Goal: Task Accomplishment & Management: Use online tool/utility

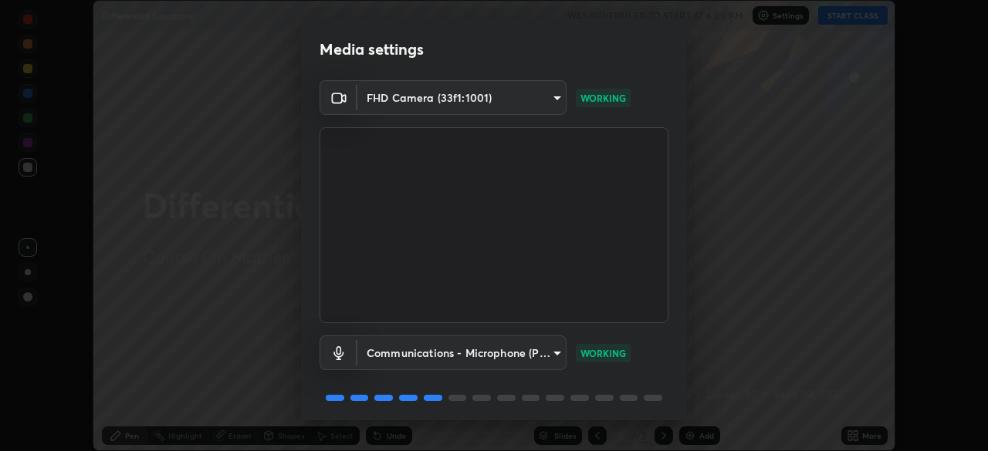
scroll to position [55, 0]
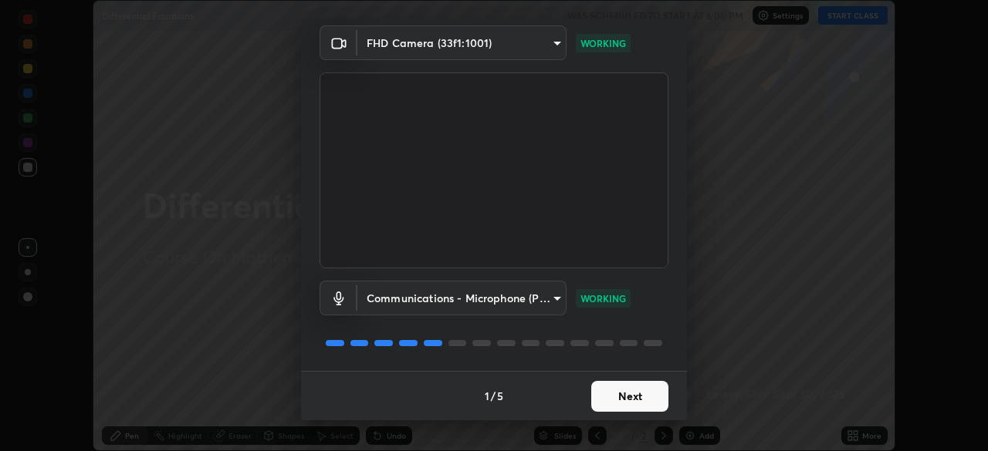
click at [625, 401] on button "Next" at bounding box center [629, 396] width 77 height 31
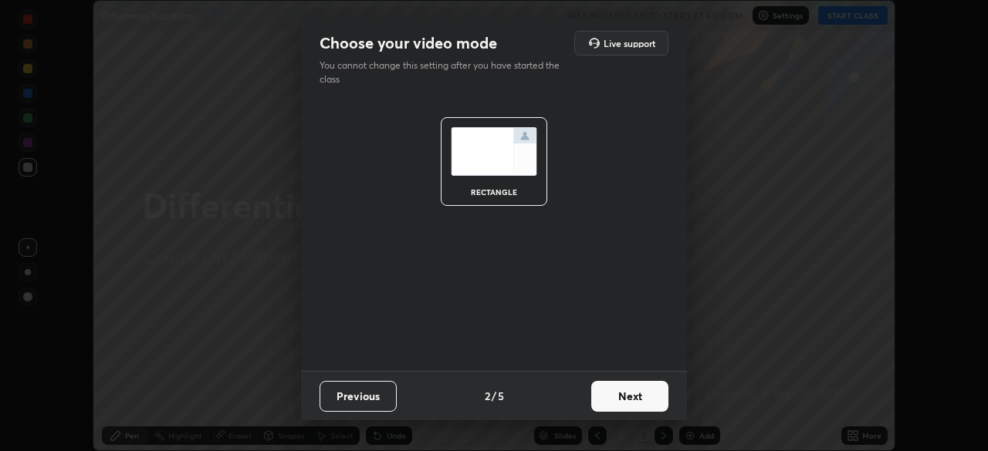
scroll to position [0, 0]
click at [633, 402] on button "Next" at bounding box center [629, 396] width 77 height 31
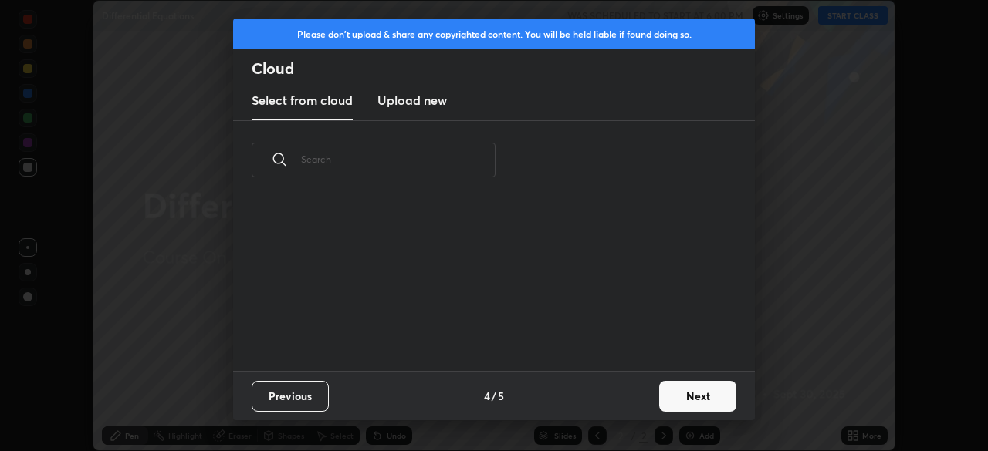
click at [660, 396] on button "Next" at bounding box center [697, 396] width 77 height 31
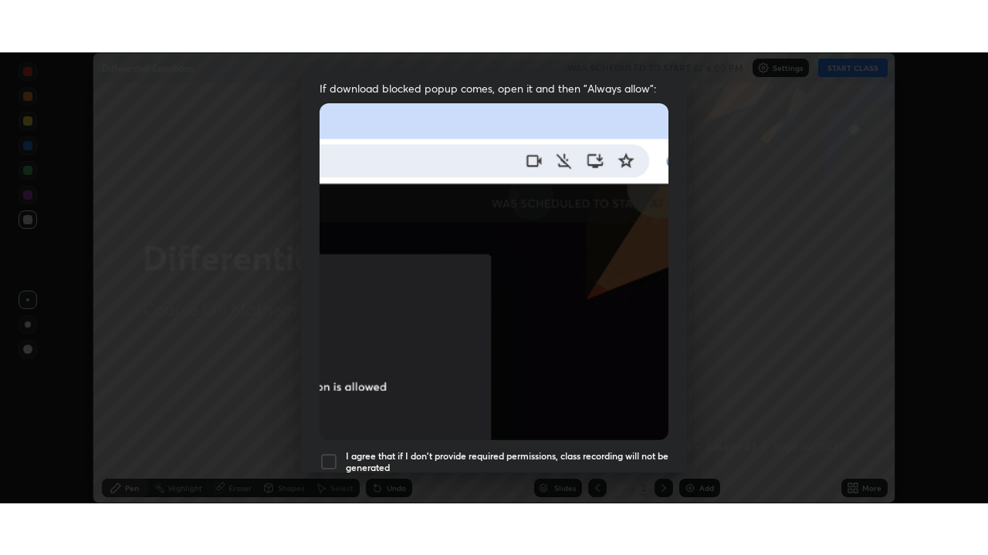
scroll to position [370, 0]
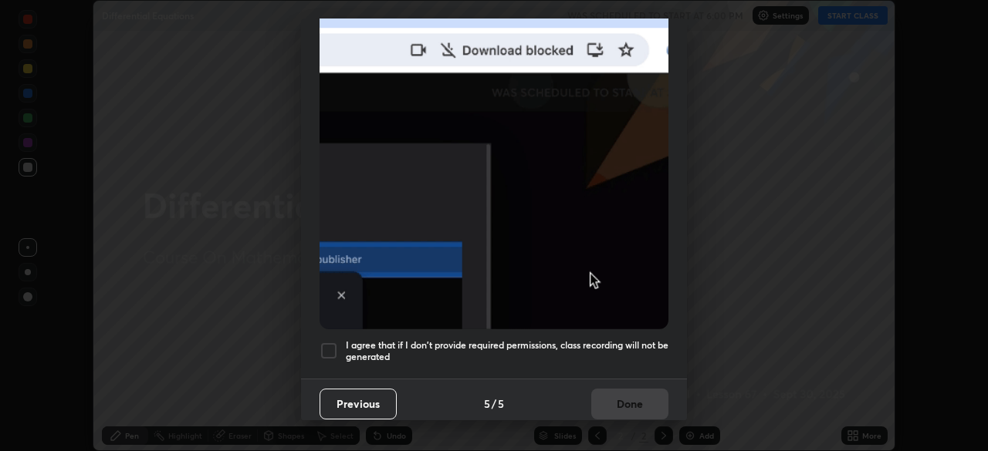
click at [629, 340] on h5 "I agree that if I don't provide required permissions, class recording will not …" at bounding box center [507, 351] width 322 height 24
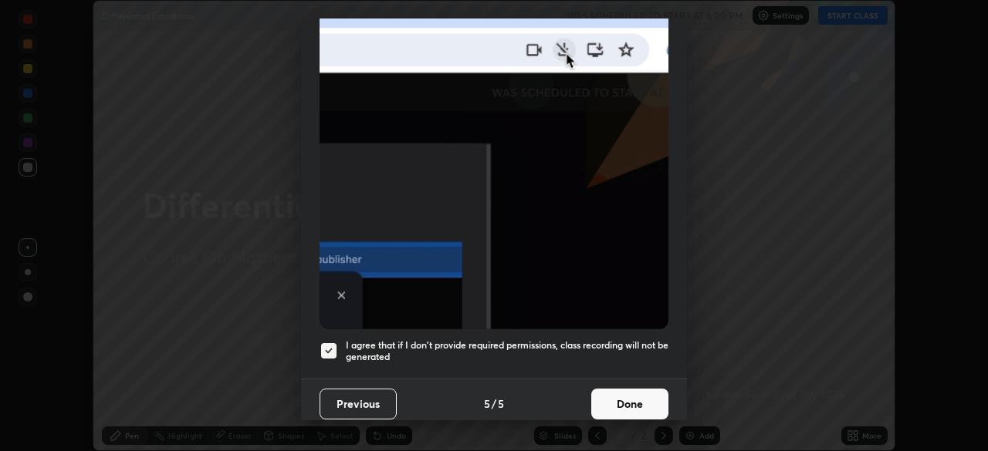
click at [623, 393] on button "Done" at bounding box center [629, 404] width 77 height 31
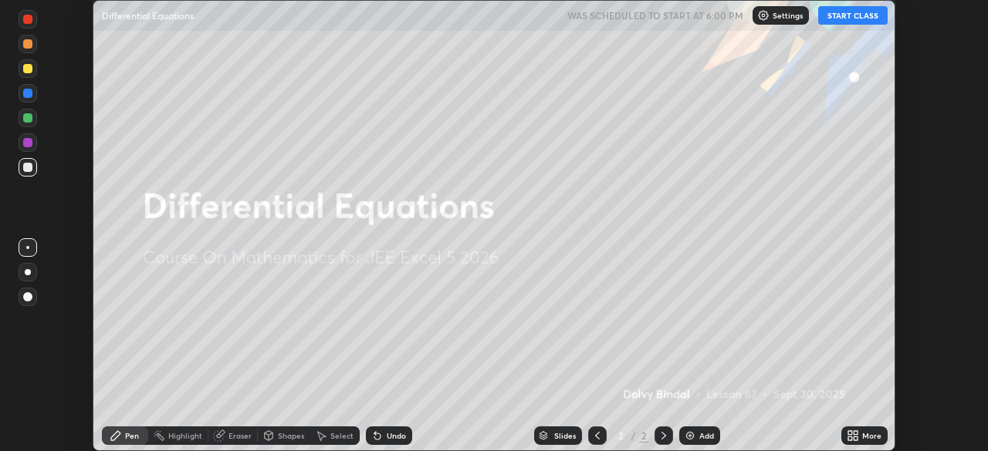
click at [864, 21] on button "START CLASS" at bounding box center [852, 15] width 69 height 19
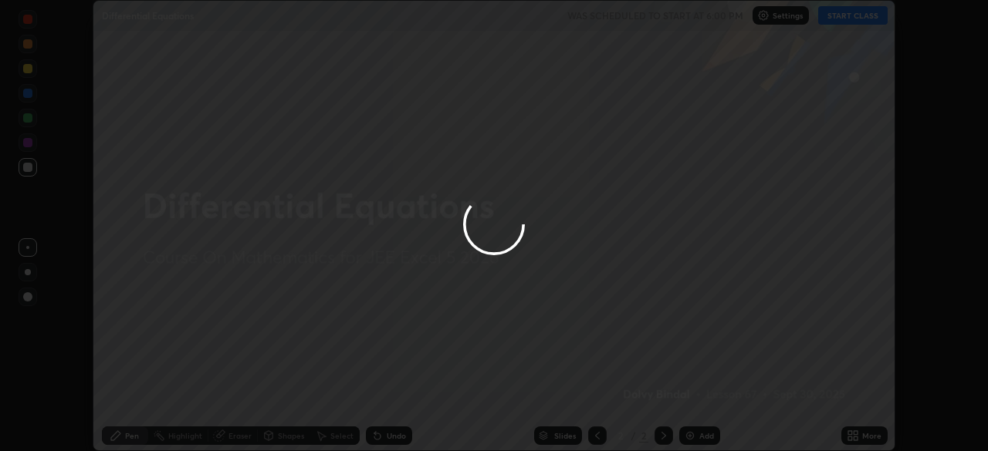
click at [873, 435] on div at bounding box center [494, 225] width 988 height 451
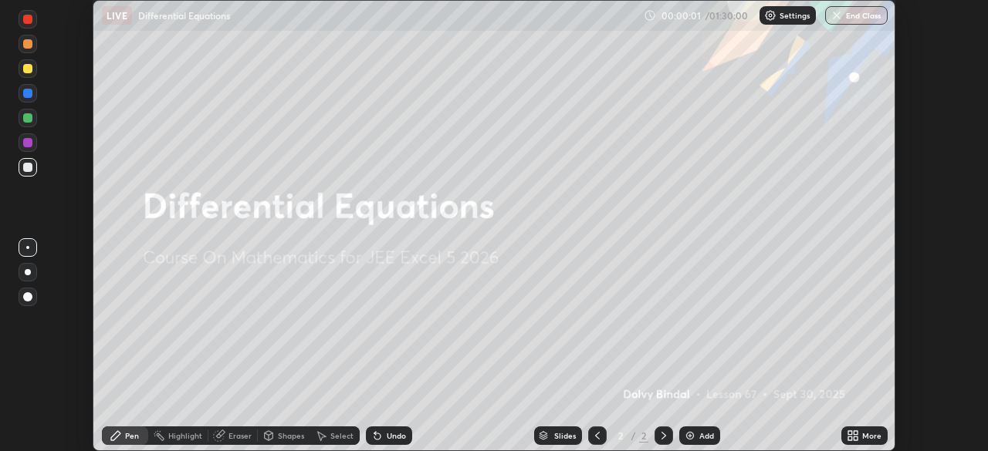
click at [864, 444] on div "More" at bounding box center [864, 436] width 46 height 19
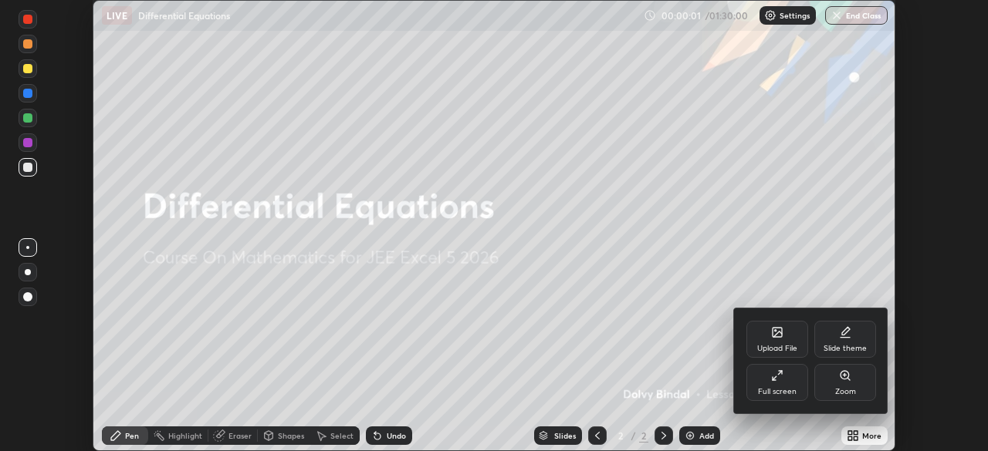
click at [787, 386] on div "Full screen" at bounding box center [777, 382] width 62 height 37
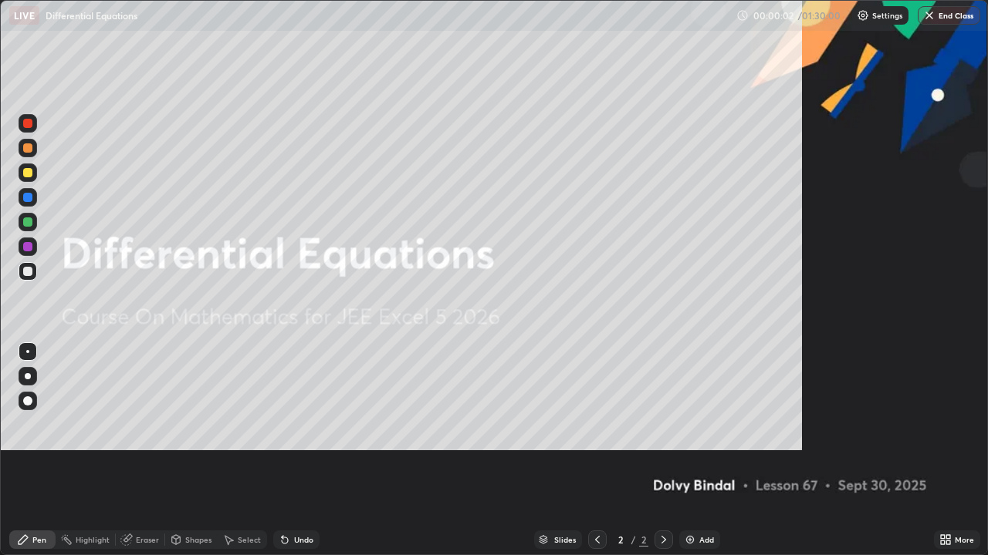
scroll to position [555, 988]
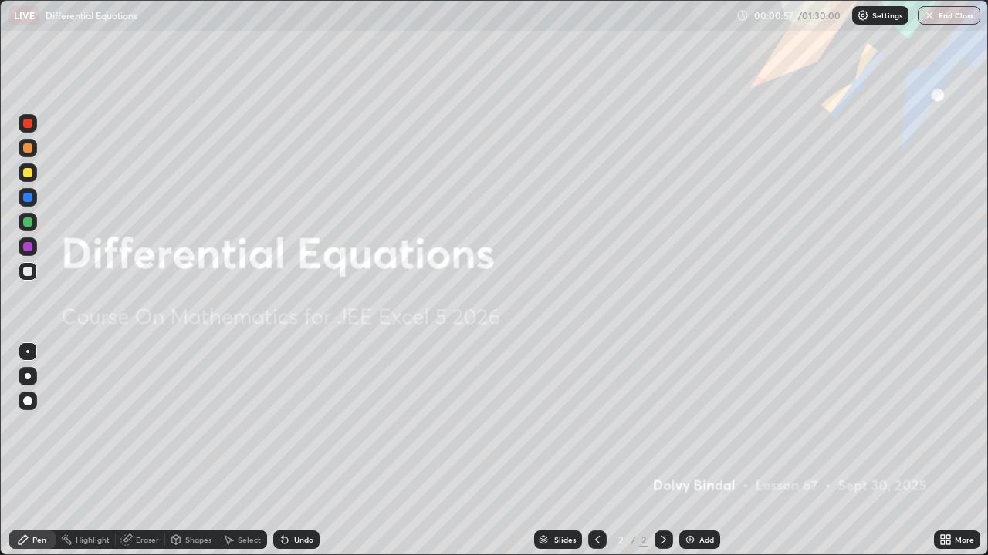
click at [691, 451] on img at bounding box center [690, 540] width 12 height 12
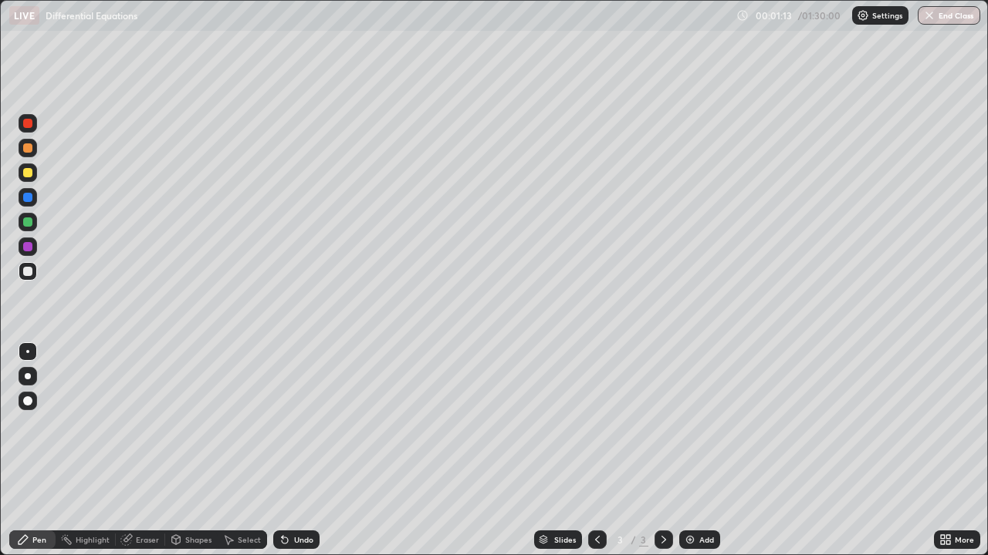
click at [300, 451] on div "Undo" at bounding box center [303, 540] width 19 height 8
click at [140, 451] on div "Eraser" at bounding box center [147, 540] width 23 height 8
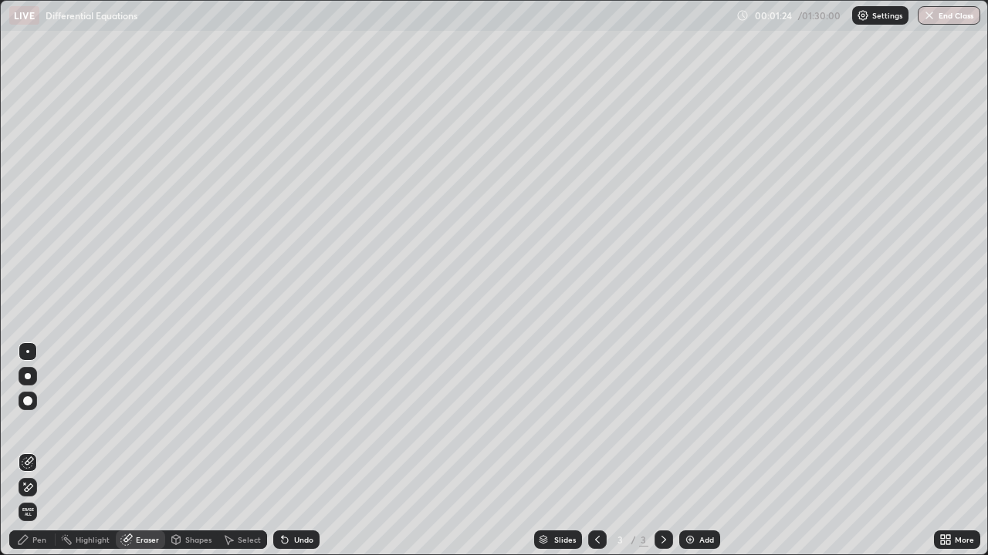
click at [33, 451] on div "Pen" at bounding box center [39, 540] width 14 height 8
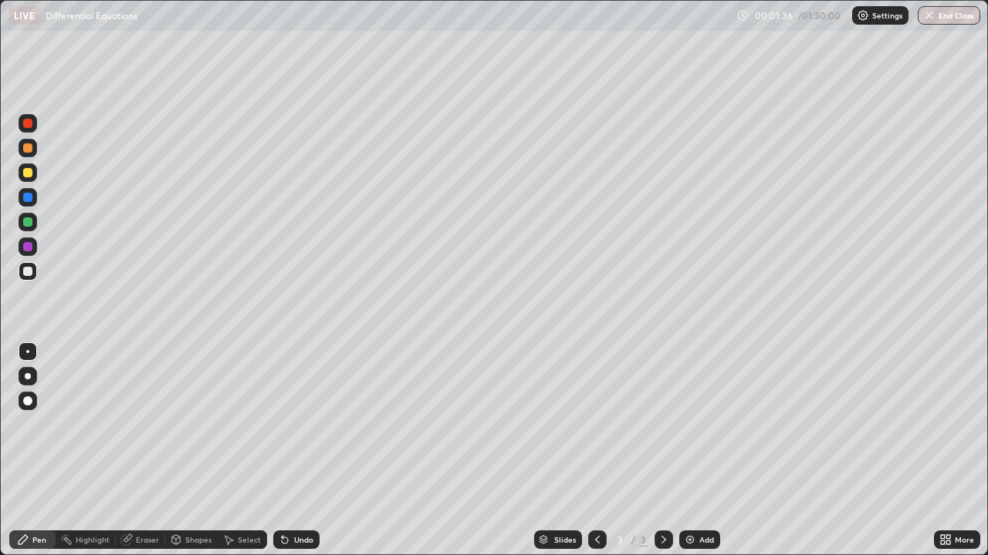
click at [146, 451] on div "Eraser" at bounding box center [147, 540] width 23 height 8
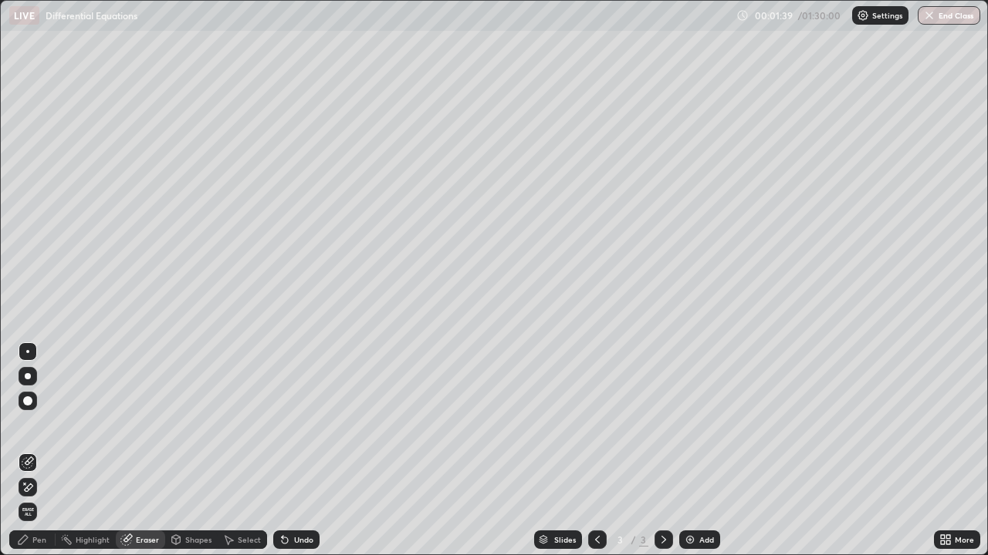
click at [29, 451] on div "Pen" at bounding box center [32, 540] width 46 height 19
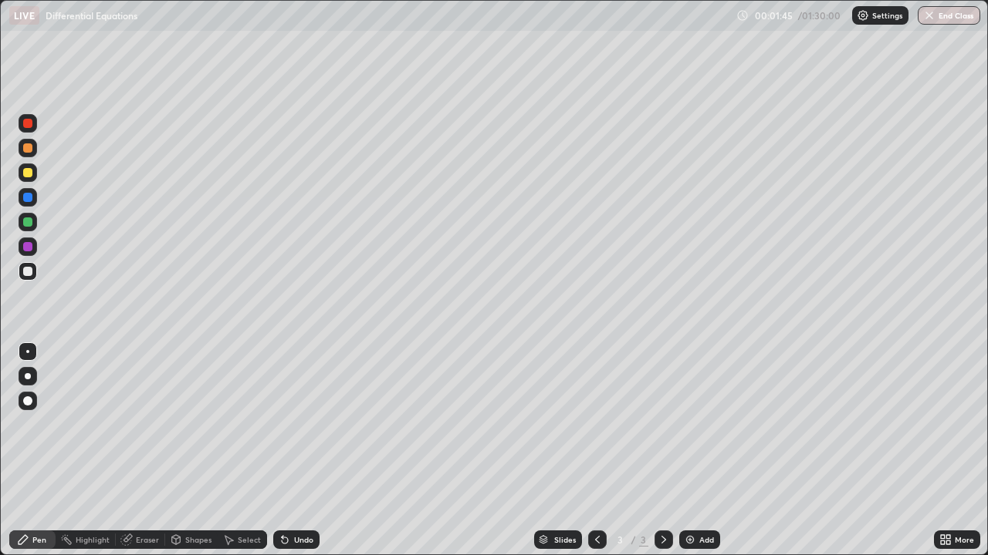
click at [132, 451] on div "Eraser" at bounding box center [140, 540] width 49 height 19
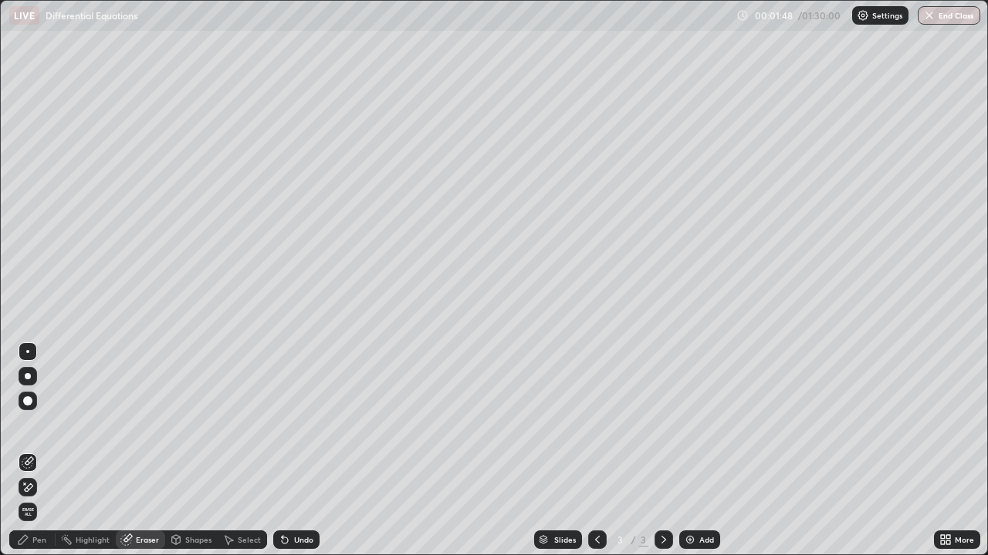
click at [25, 451] on div "Pen" at bounding box center [32, 540] width 46 height 19
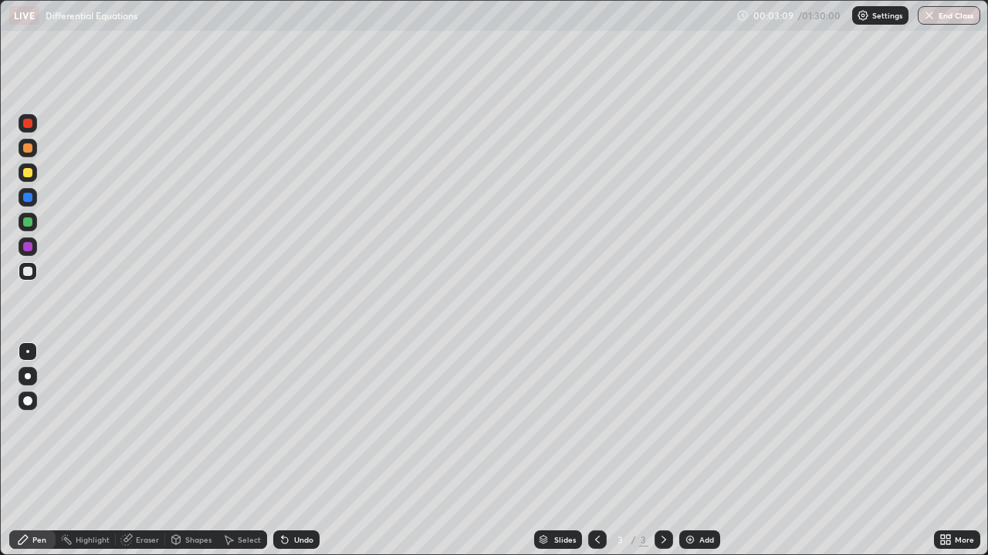
click at [31, 149] on div at bounding box center [27, 148] width 9 height 9
click at [287, 451] on icon at bounding box center [285, 540] width 12 height 12
click at [30, 271] on div at bounding box center [27, 271] width 9 height 9
click at [34, 198] on div at bounding box center [28, 197] width 19 height 19
click at [26, 271] on div at bounding box center [27, 271] width 9 height 9
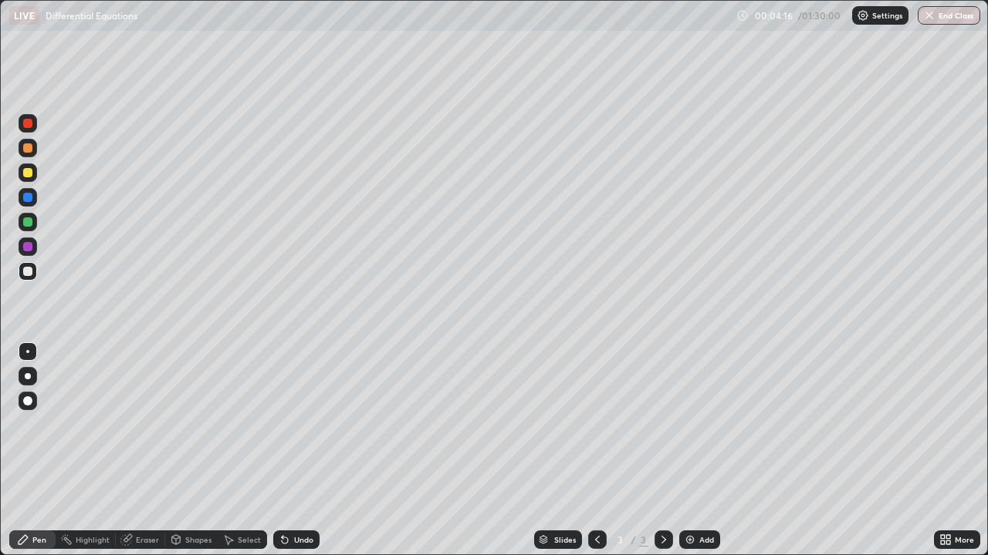
click at [29, 150] on div at bounding box center [27, 148] width 9 height 9
click at [137, 451] on div "Eraser" at bounding box center [140, 540] width 49 height 19
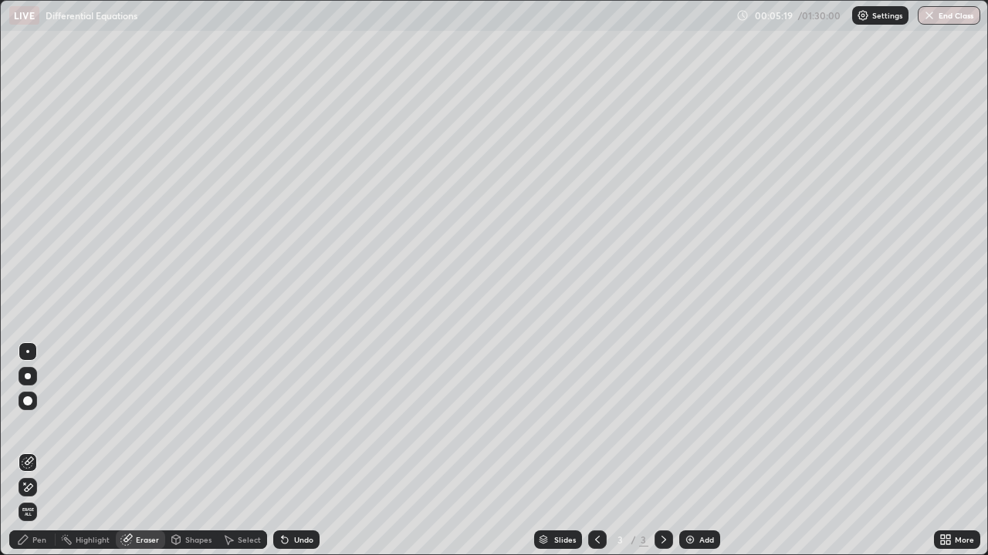
click at [32, 451] on div at bounding box center [28, 487] width 19 height 19
click at [32, 451] on div "Pen" at bounding box center [32, 540] width 46 height 19
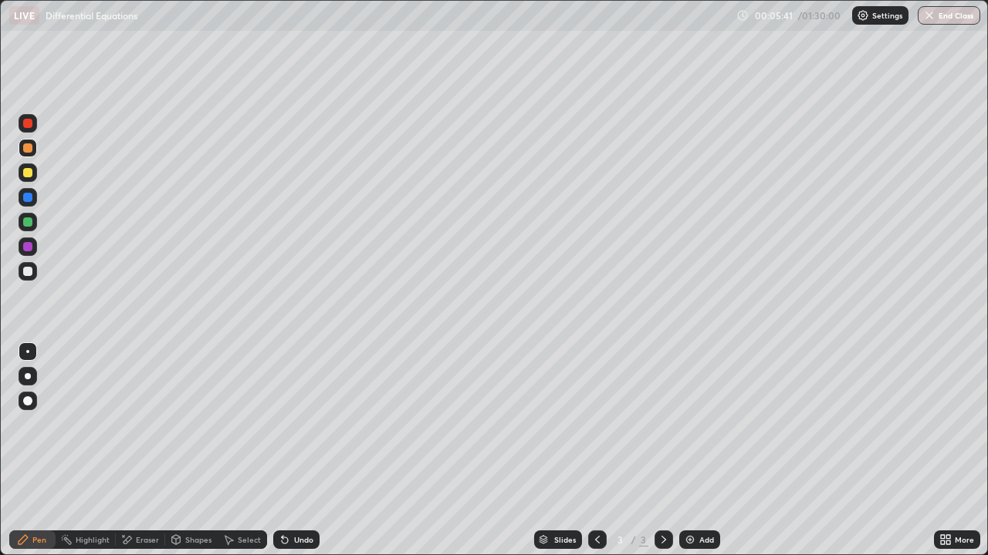
click at [29, 191] on div at bounding box center [28, 197] width 19 height 19
click at [29, 148] on div at bounding box center [27, 148] width 9 height 9
click at [29, 198] on div at bounding box center [27, 197] width 9 height 9
click at [294, 451] on div "Undo" at bounding box center [303, 540] width 19 height 8
click at [299, 451] on div "Undo" at bounding box center [303, 540] width 19 height 8
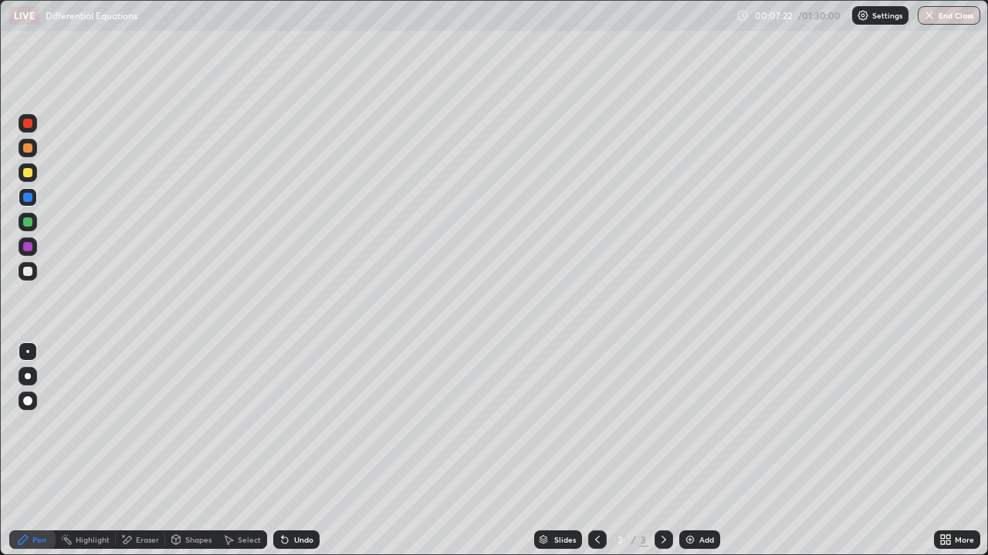
click at [297, 451] on div "Undo" at bounding box center [303, 540] width 19 height 8
click at [294, 451] on div "Undo" at bounding box center [303, 540] width 19 height 8
click at [29, 150] on div at bounding box center [27, 148] width 9 height 9
click at [299, 451] on div "Undo" at bounding box center [296, 540] width 46 height 19
click at [130, 451] on div "Eraser" at bounding box center [140, 540] width 49 height 19
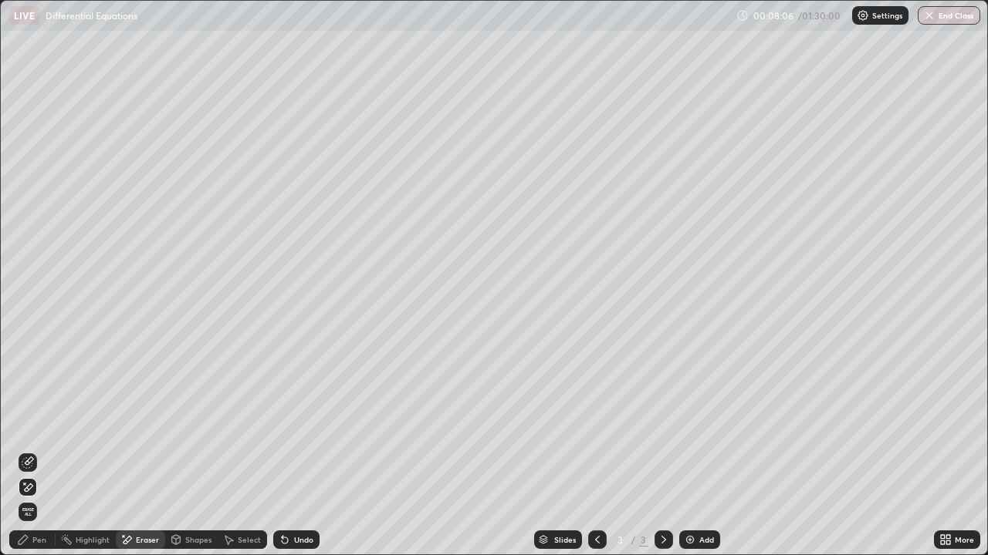
click at [18, 451] on icon at bounding box center [23, 540] width 12 height 12
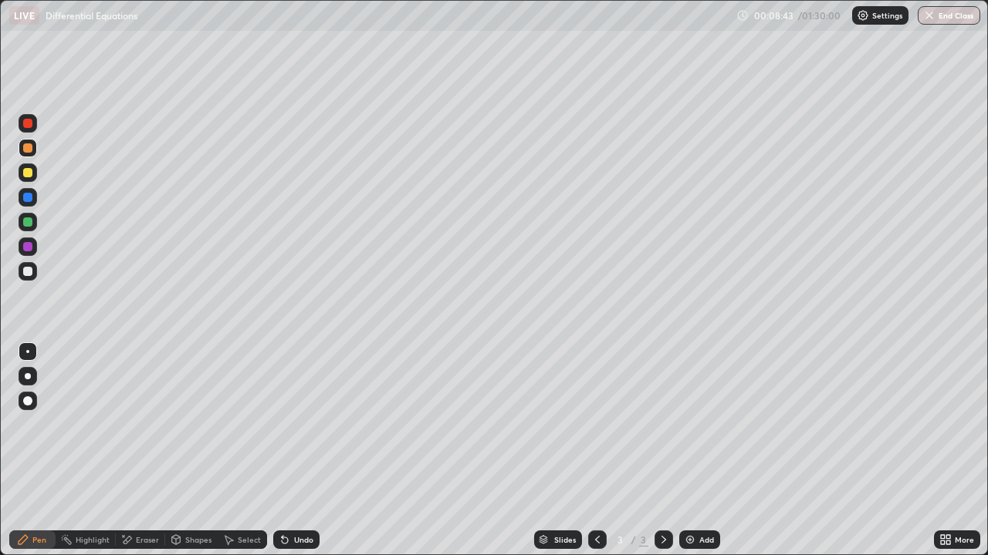
click at [31, 224] on div at bounding box center [27, 222] width 9 height 9
click at [33, 172] on div at bounding box center [28, 173] width 19 height 19
click at [32, 195] on div at bounding box center [27, 197] width 9 height 9
click at [29, 198] on div at bounding box center [27, 197] width 9 height 9
click at [28, 221] on div at bounding box center [27, 222] width 9 height 9
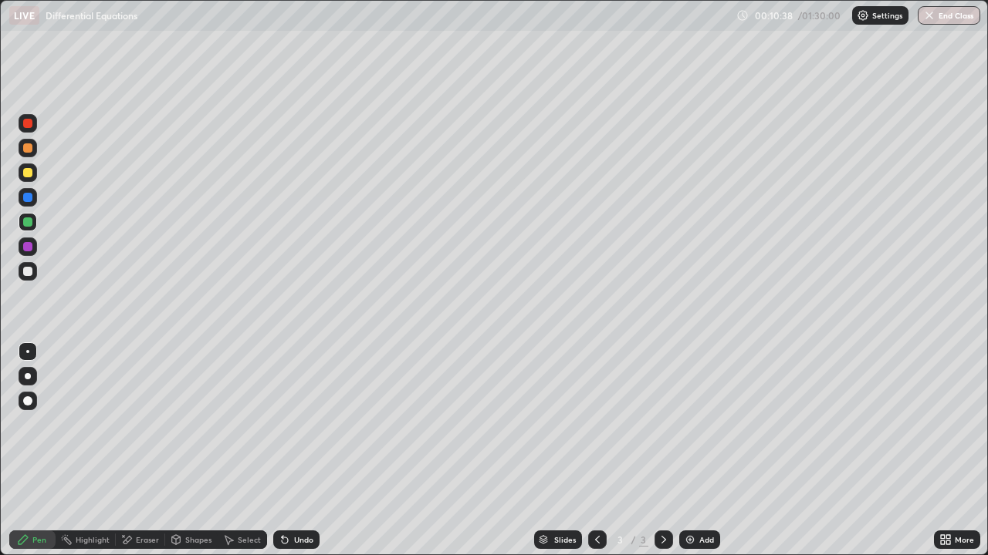
click at [697, 451] on div "Add" at bounding box center [699, 540] width 41 height 19
click at [31, 150] on div at bounding box center [27, 148] width 9 height 9
click at [297, 451] on div "Undo" at bounding box center [296, 540] width 46 height 19
click at [302, 451] on div "Undo" at bounding box center [303, 540] width 19 height 8
click at [29, 271] on div at bounding box center [27, 271] width 9 height 9
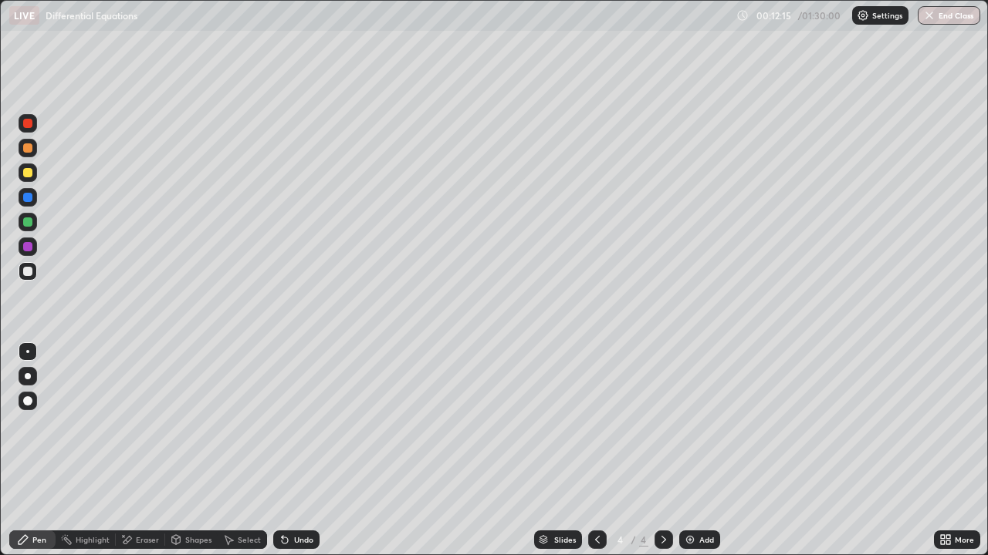
click at [34, 225] on div at bounding box center [28, 222] width 19 height 19
click at [33, 171] on div at bounding box center [28, 173] width 19 height 19
click at [27, 206] on div at bounding box center [28, 197] width 19 height 19
click at [29, 223] on div at bounding box center [27, 222] width 9 height 9
click at [34, 171] on div at bounding box center [28, 173] width 19 height 19
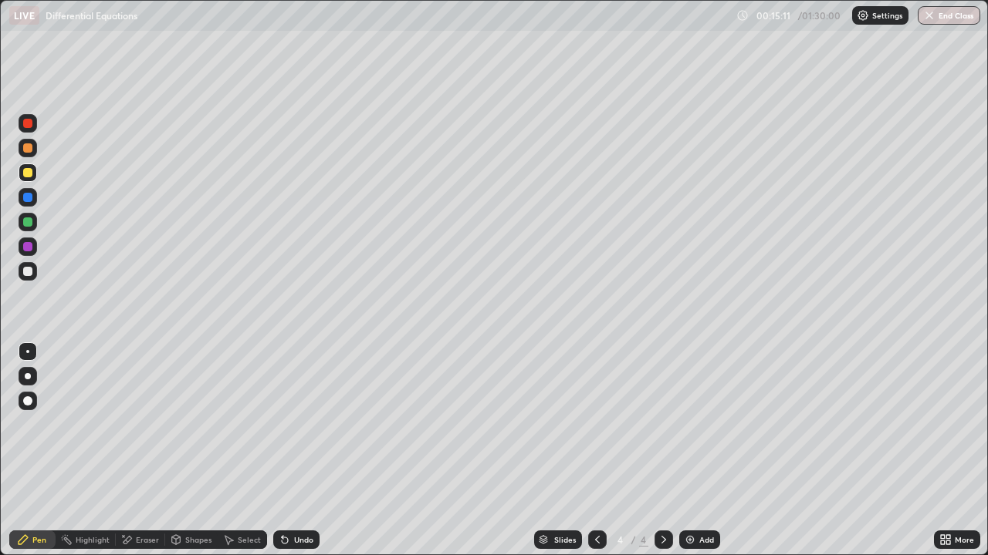
click at [296, 451] on div "Undo" at bounding box center [303, 540] width 19 height 8
click at [32, 250] on div at bounding box center [28, 247] width 19 height 19
click at [31, 247] on div at bounding box center [27, 246] width 9 height 9
click at [31, 272] on div at bounding box center [27, 271] width 9 height 9
click at [596, 451] on icon at bounding box center [597, 540] width 12 height 12
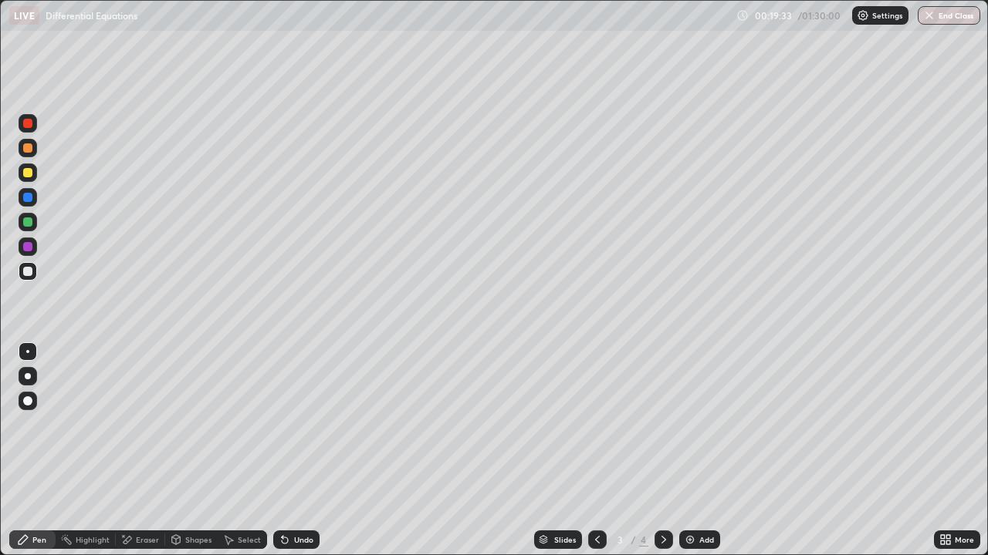
click at [660, 451] on icon at bounding box center [663, 540] width 12 height 12
click at [593, 451] on icon at bounding box center [597, 540] width 12 height 12
click at [657, 451] on icon at bounding box center [663, 540] width 12 height 12
click at [29, 172] on div at bounding box center [27, 172] width 9 height 9
click at [700, 451] on div "Add" at bounding box center [699, 540] width 41 height 19
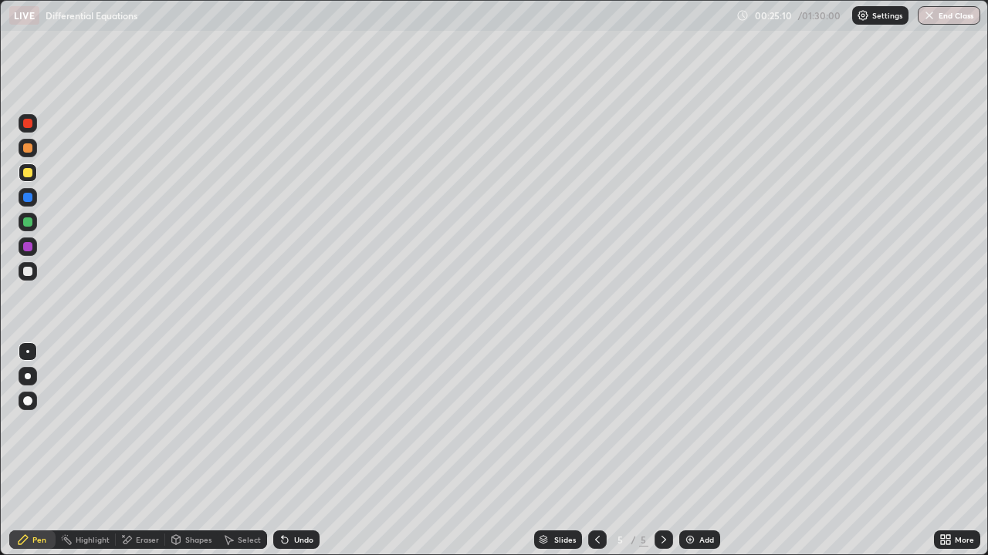
click at [30, 275] on div at bounding box center [27, 271] width 9 height 9
click at [35, 153] on div at bounding box center [28, 148] width 19 height 19
click at [25, 270] on div at bounding box center [27, 271] width 9 height 9
click at [30, 222] on div at bounding box center [27, 222] width 9 height 9
click at [29, 272] on div at bounding box center [27, 271] width 9 height 9
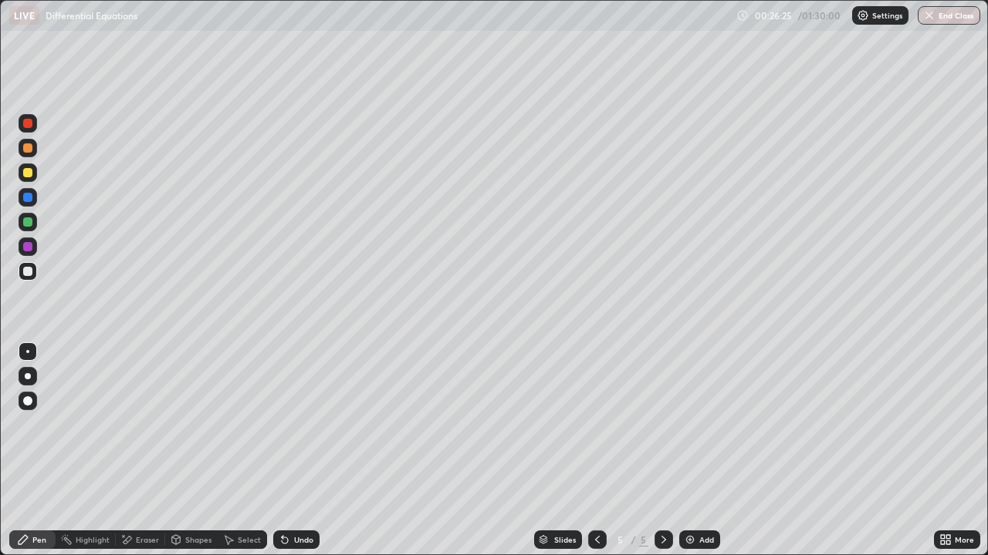
click at [25, 195] on div at bounding box center [27, 197] width 9 height 9
click at [29, 148] on div at bounding box center [27, 148] width 9 height 9
click at [137, 451] on div "Eraser" at bounding box center [147, 540] width 23 height 8
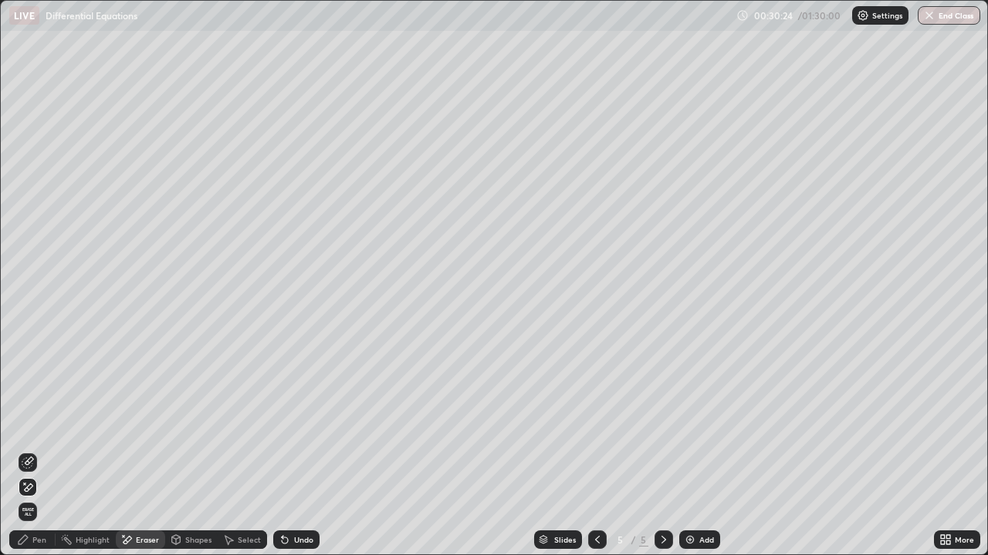
click at [39, 451] on div "Pen" at bounding box center [39, 540] width 14 height 8
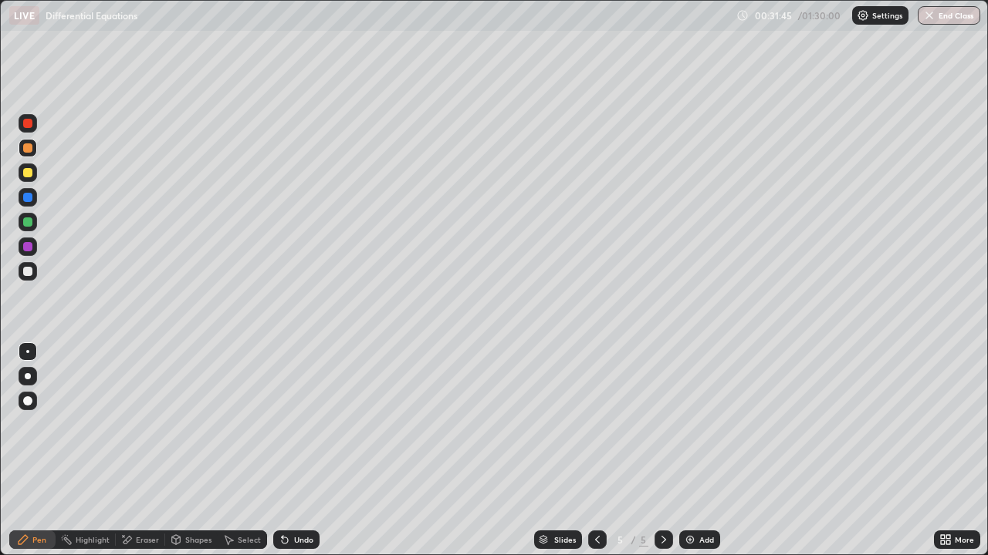
click at [23, 272] on div at bounding box center [27, 271] width 9 height 9
click at [695, 451] on div "Add" at bounding box center [699, 540] width 41 height 19
click at [304, 451] on div "Undo" at bounding box center [303, 540] width 19 height 8
click at [140, 451] on div "Eraser" at bounding box center [147, 540] width 23 height 8
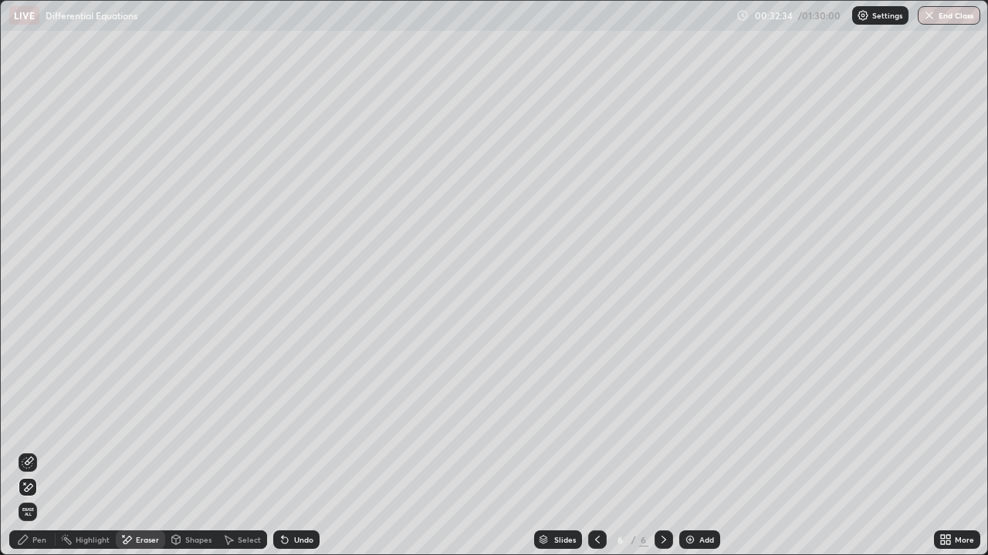
click at [19, 451] on icon at bounding box center [23, 540] width 12 height 12
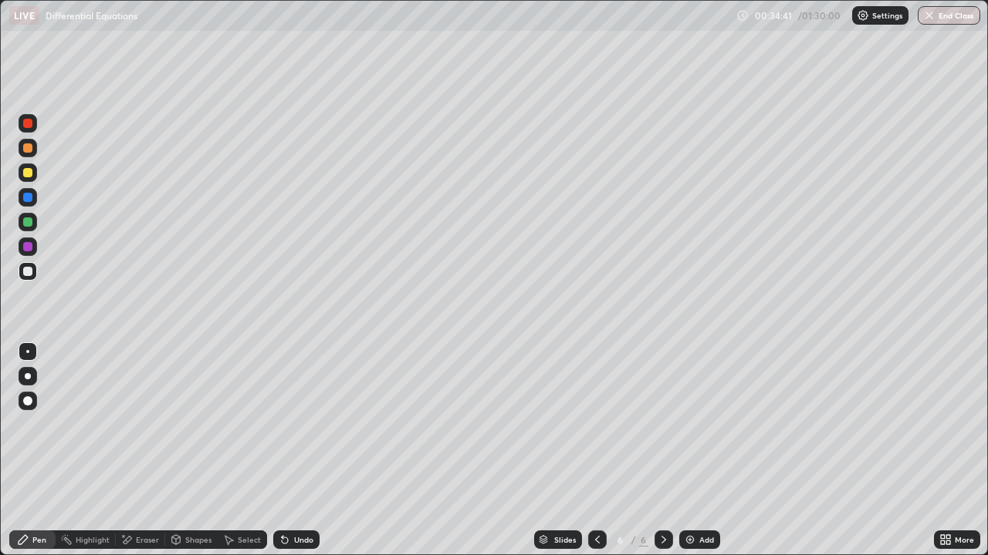
click at [29, 172] on div at bounding box center [27, 172] width 9 height 9
click at [29, 268] on div at bounding box center [27, 271] width 9 height 9
click at [30, 146] on div at bounding box center [27, 148] width 9 height 9
click at [294, 451] on div "Undo" at bounding box center [303, 540] width 19 height 8
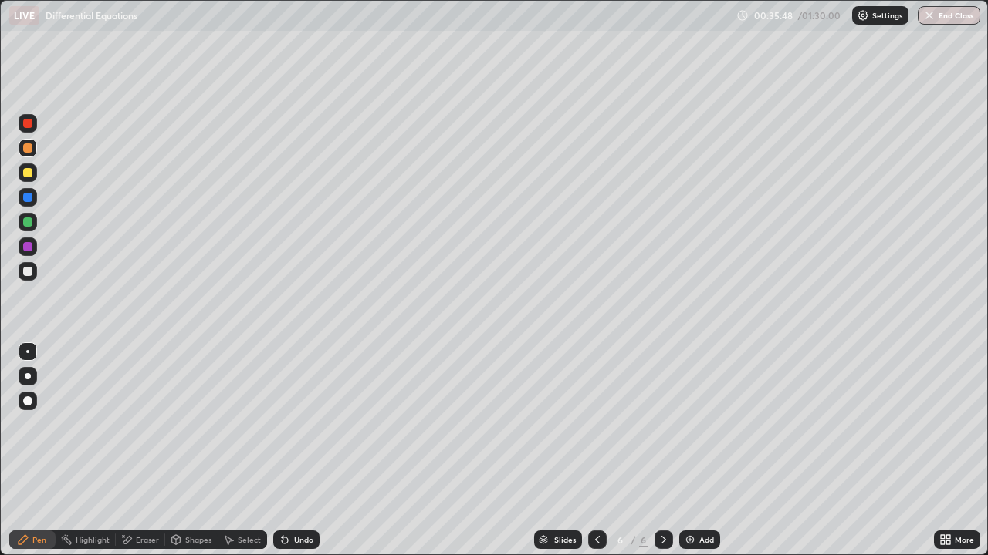
click at [294, 451] on div "Undo" at bounding box center [303, 540] width 19 height 8
click at [297, 451] on div "Undo" at bounding box center [303, 540] width 19 height 8
click at [296, 451] on div "Undo" at bounding box center [303, 540] width 19 height 8
click at [294, 451] on div "Undo" at bounding box center [303, 540] width 19 height 8
click at [299, 451] on div "Undo" at bounding box center [296, 540] width 46 height 19
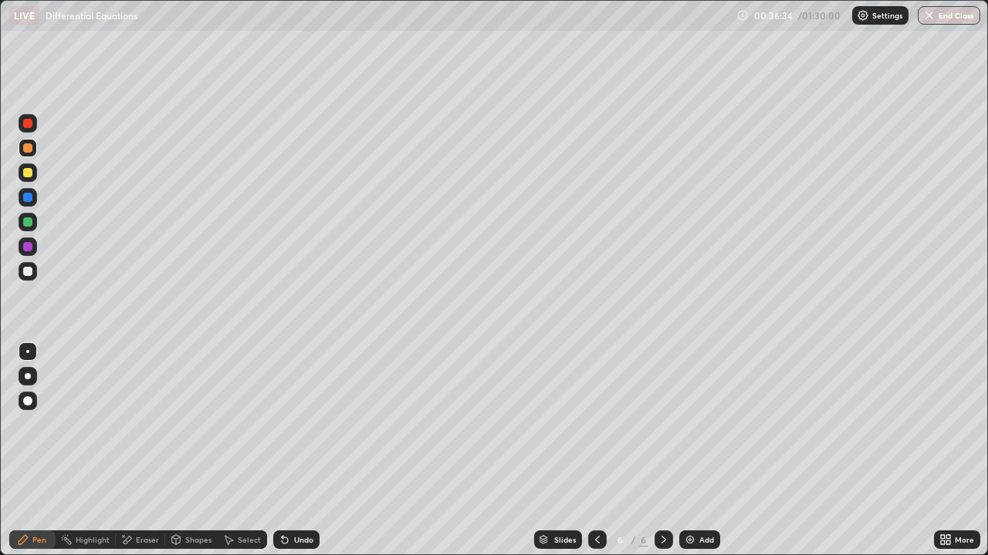
click at [301, 451] on div "Undo" at bounding box center [296, 540] width 46 height 19
click at [295, 451] on div "Undo" at bounding box center [303, 540] width 19 height 8
click at [29, 175] on div at bounding box center [27, 172] width 9 height 9
click at [261, 418] on button "Undo" at bounding box center [263, 426] width 45 height 19
click at [29, 147] on div at bounding box center [27, 148] width 9 height 9
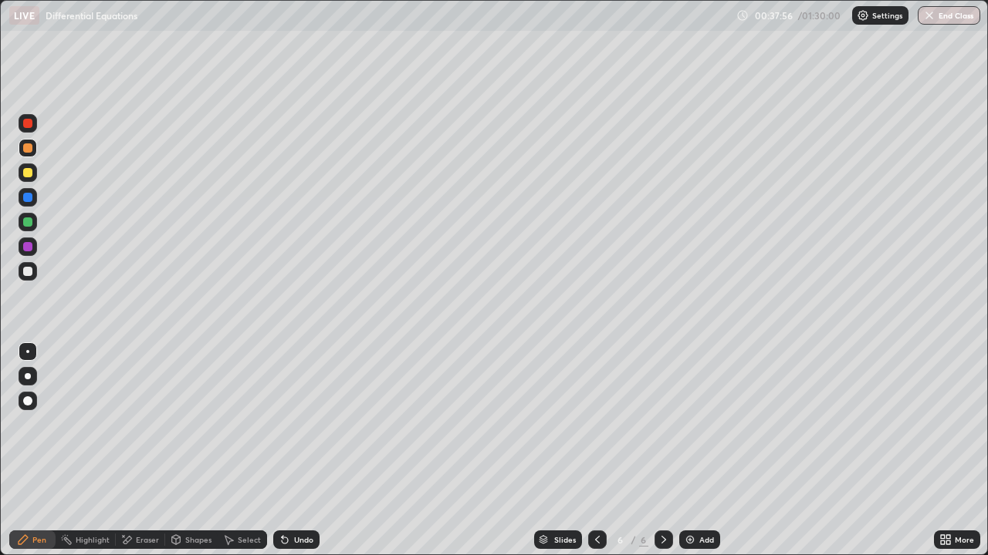
click at [26, 253] on div at bounding box center [28, 247] width 19 height 19
click at [30, 127] on div at bounding box center [27, 123] width 9 height 9
click at [32, 147] on div at bounding box center [27, 148] width 9 height 9
click at [26, 245] on div at bounding box center [27, 246] width 9 height 9
click at [28, 123] on div at bounding box center [27, 123] width 9 height 9
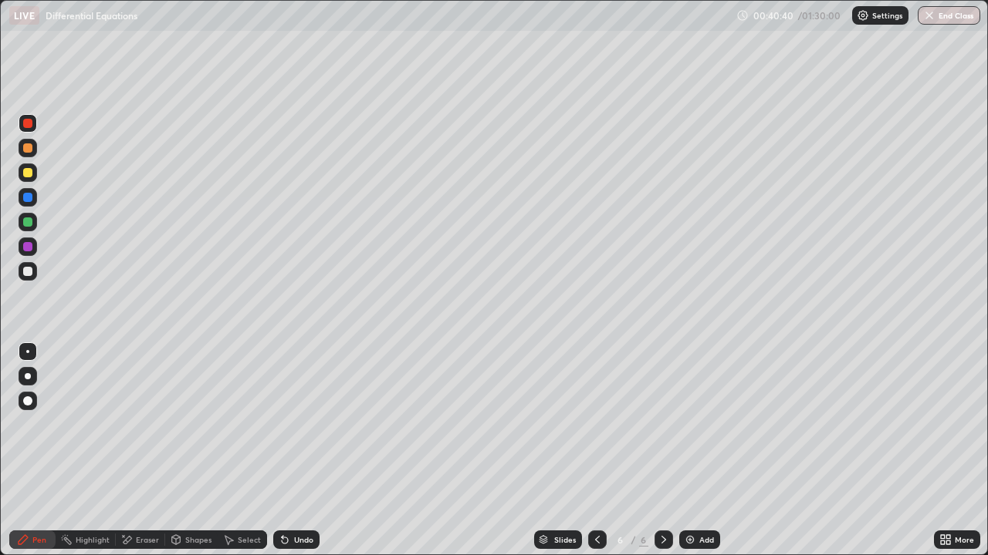
click at [24, 267] on div at bounding box center [28, 271] width 19 height 19
click at [304, 451] on div "Undo" at bounding box center [296, 540] width 46 height 19
click at [301, 451] on div "Undo" at bounding box center [296, 540] width 46 height 19
click at [299, 451] on div "Undo" at bounding box center [296, 540] width 46 height 19
click at [300, 451] on div "Undo" at bounding box center [296, 540] width 46 height 19
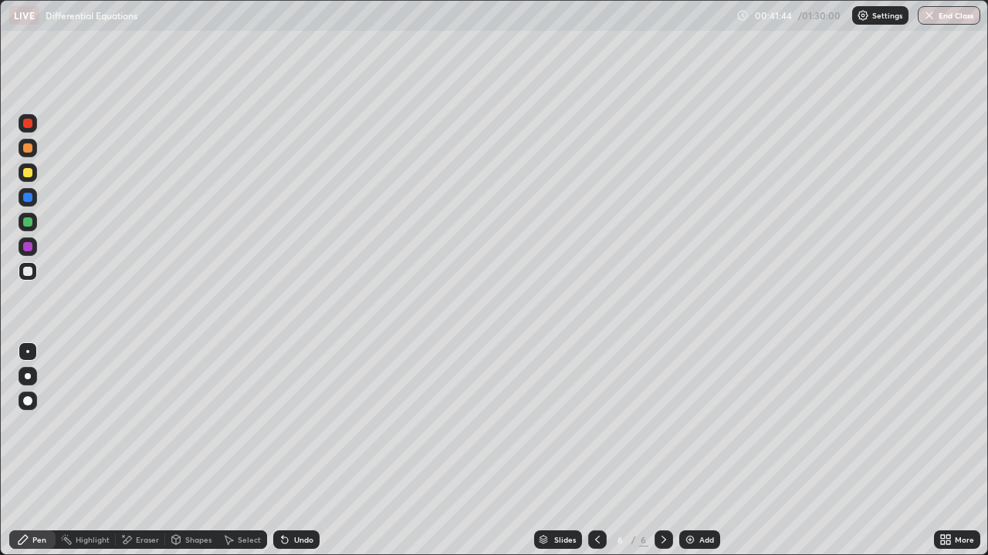
click at [298, 451] on div "Undo" at bounding box center [296, 540] width 46 height 19
click at [300, 451] on div "Undo" at bounding box center [296, 540] width 46 height 19
click at [701, 451] on div "Add" at bounding box center [706, 540] width 15 height 8
click at [32, 147] on div at bounding box center [27, 148] width 9 height 9
click at [292, 451] on div "Undo" at bounding box center [296, 540] width 46 height 19
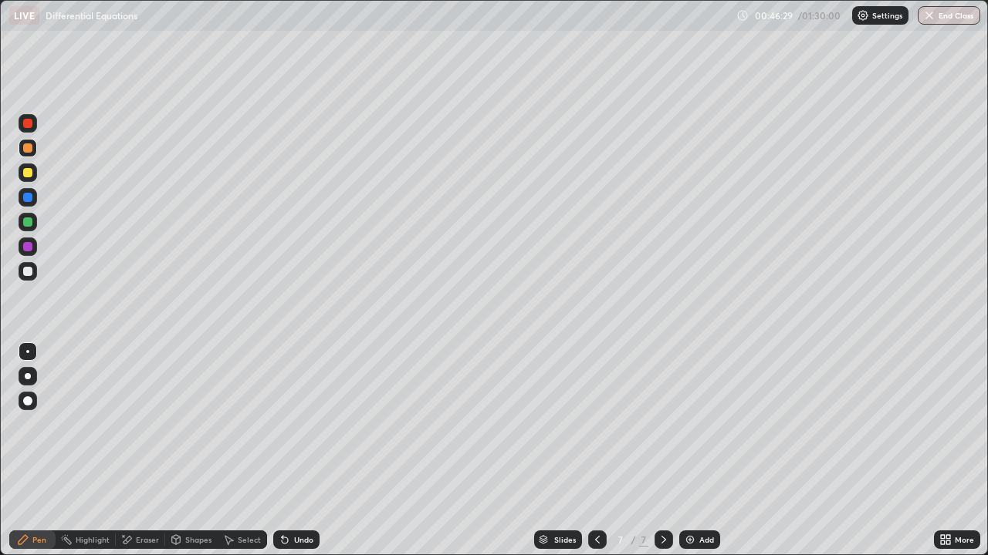
click at [292, 451] on div "Undo" at bounding box center [296, 540] width 46 height 19
click at [31, 270] on div at bounding box center [27, 271] width 9 height 9
click at [299, 451] on div "Undo" at bounding box center [303, 540] width 19 height 8
click at [289, 451] on div "Undo" at bounding box center [296, 540] width 46 height 19
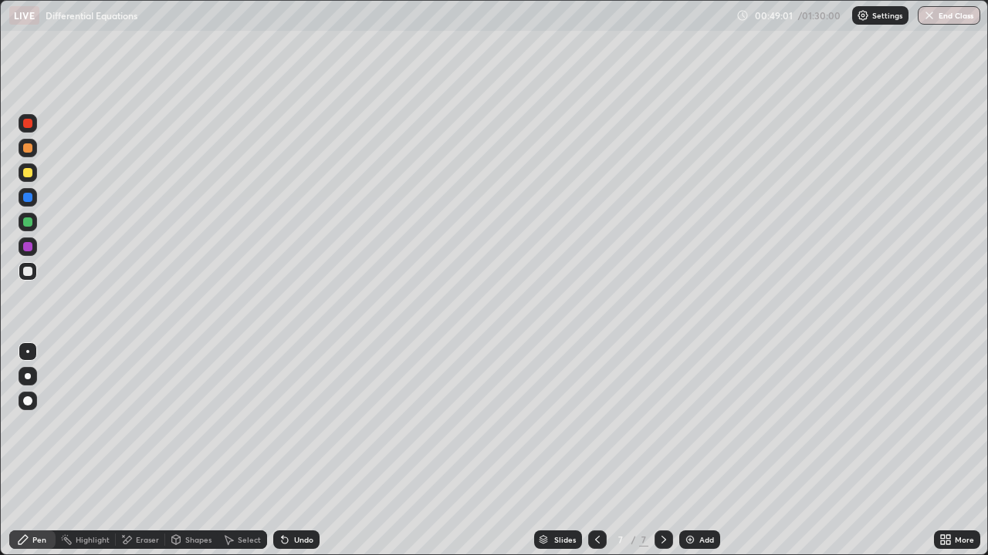
click at [29, 179] on div at bounding box center [28, 173] width 19 height 19
click at [295, 451] on div "Undo" at bounding box center [303, 540] width 19 height 8
click at [294, 451] on div "Undo" at bounding box center [303, 540] width 19 height 8
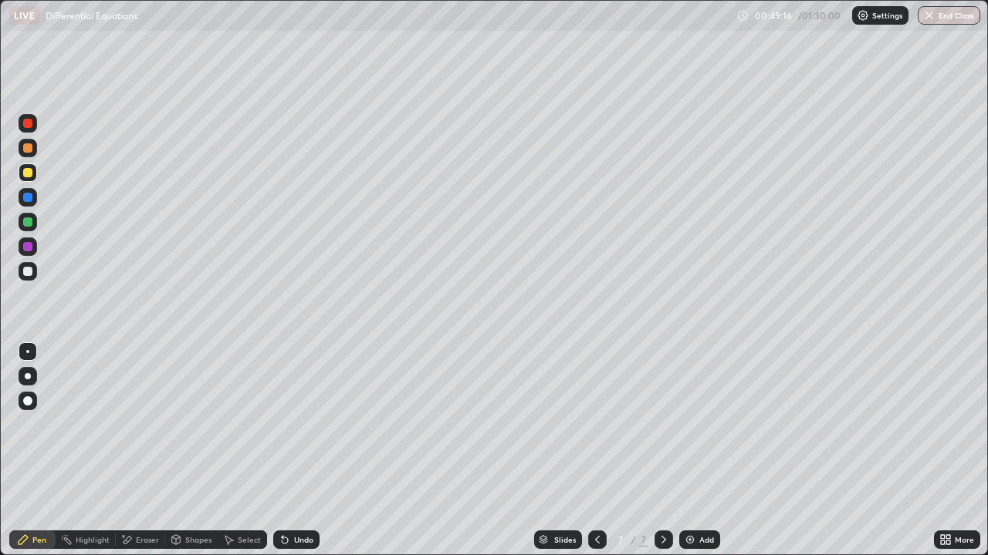
click at [289, 451] on div "Undo" at bounding box center [296, 540] width 46 height 19
click at [287, 451] on icon at bounding box center [285, 540] width 12 height 12
click at [285, 451] on icon at bounding box center [285, 540] width 12 height 12
click at [295, 451] on div "Undo" at bounding box center [303, 540] width 19 height 8
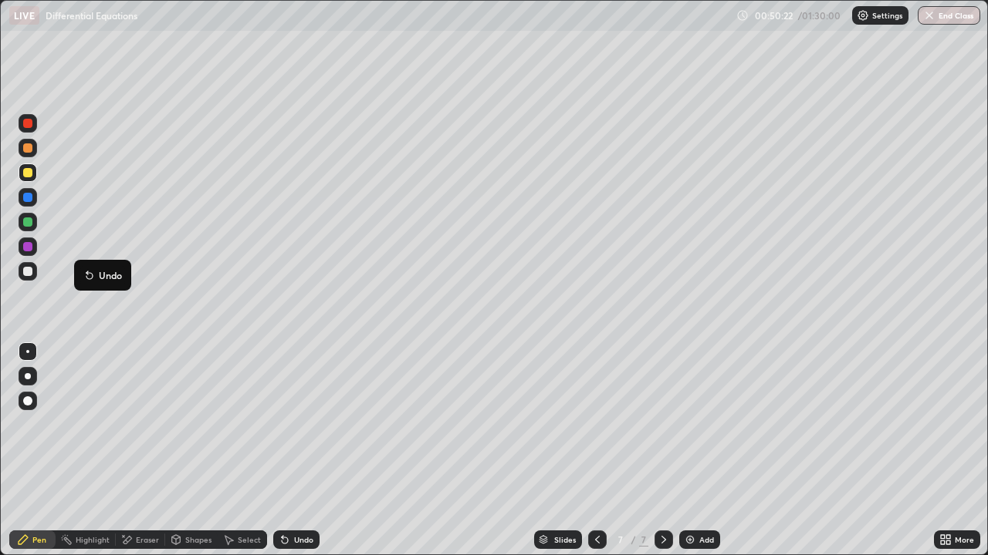
click at [27, 277] on div at bounding box center [28, 271] width 19 height 19
click at [28, 248] on div at bounding box center [27, 246] width 9 height 9
click at [25, 175] on div at bounding box center [27, 172] width 9 height 9
click at [30, 245] on div at bounding box center [27, 246] width 9 height 9
click at [30, 223] on div at bounding box center [27, 222] width 9 height 9
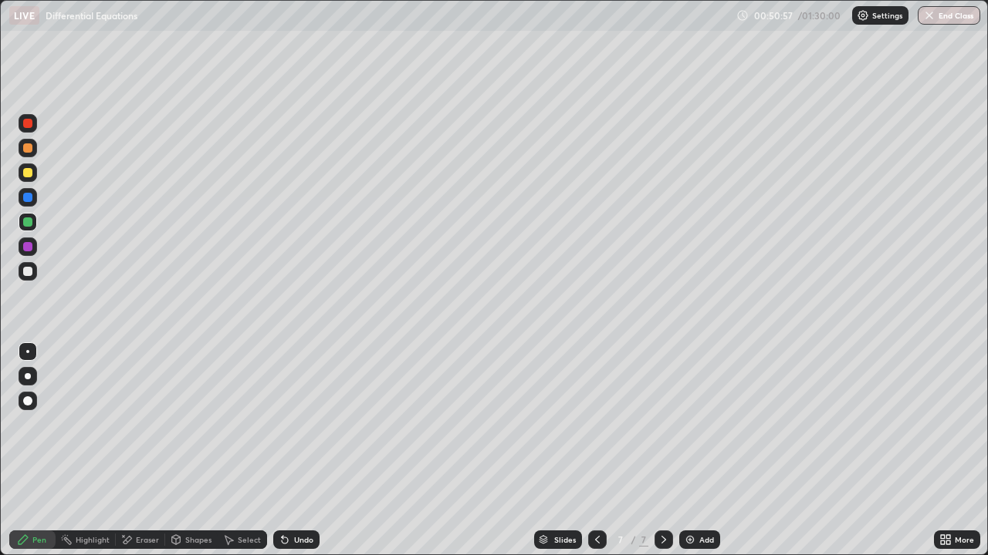
click at [151, 451] on div "Eraser" at bounding box center [140, 540] width 49 height 19
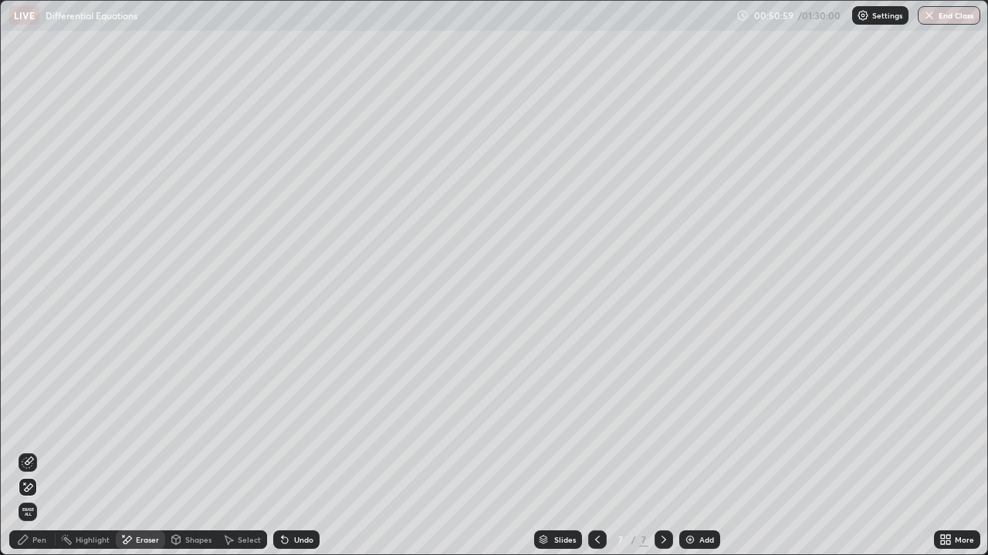
click at [39, 451] on div "Pen" at bounding box center [39, 540] width 14 height 8
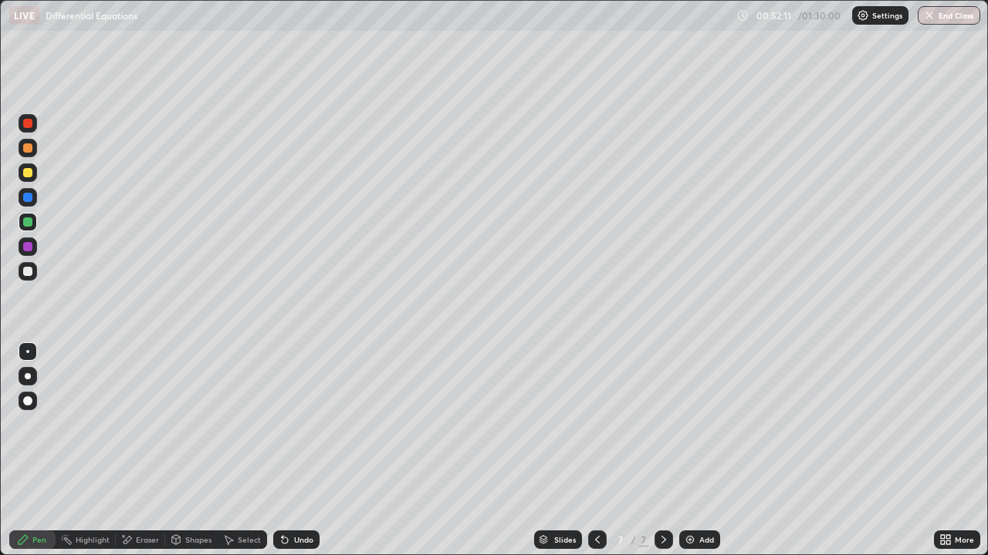
click at [35, 272] on div at bounding box center [28, 271] width 19 height 19
click at [700, 451] on div "Add" at bounding box center [706, 540] width 15 height 8
click at [591, 451] on icon at bounding box center [597, 540] width 12 height 12
click at [660, 451] on icon at bounding box center [663, 540] width 12 height 12
click at [664, 451] on icon at bounding box center [663, 540] width 12 height 12
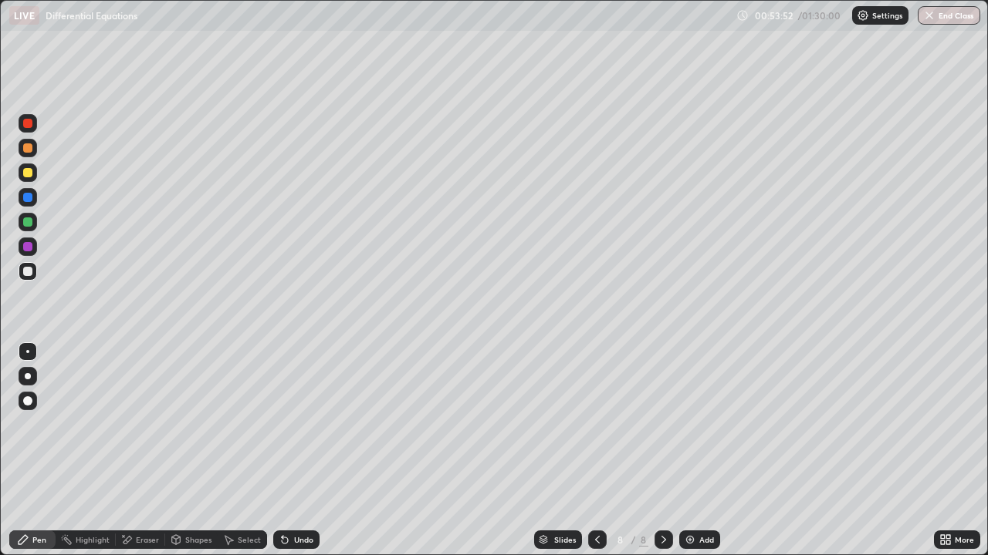
click at [602, 451] on div at bounding box center [597, 540] width 19 height 19
click at [660, 451] on div at bounding box center [663, 540] width 19 height 19
click at [296, 451] on div "Undo" at bounding box center [303, 540] width 19 height 8
click at [25, 145] on div at bounding box center [27, 148] width 9 height 9
click at [596, 451] on icon at bounding box center [597, 540] width 5 height 8
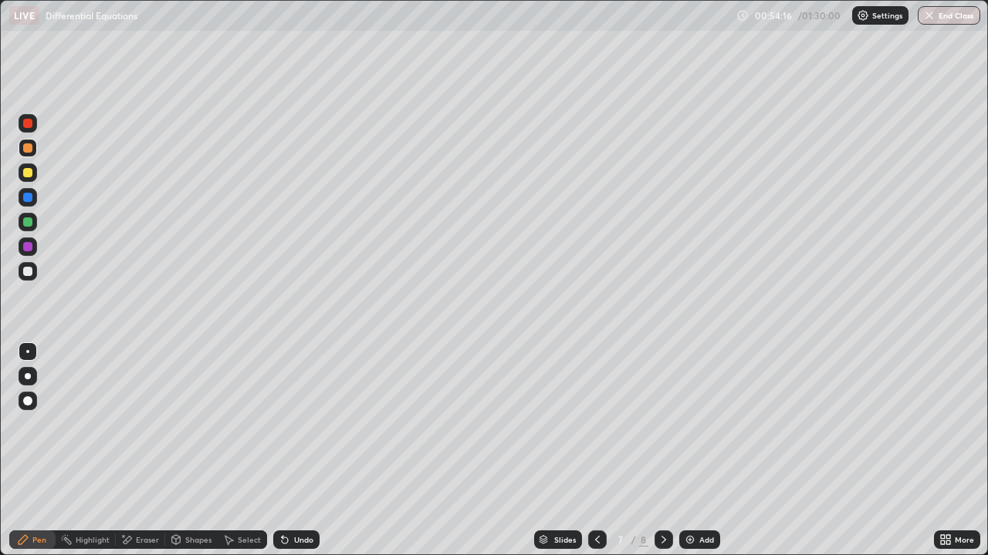
click at [661, 451] on icon at bounding box center [663, 540] width 12 height 12
click at [35, 279] on div at bounding box center [28, 271] width 19 height 19
click at [29, 154] on div at bounding box center [28, 148] width 19 height 19
click at [35, 273] on div at bounding box center [28, 271] width 19 height 19
click at [300, 451] on div "Undo" at bounding box center [303, 540] width 19 height 8
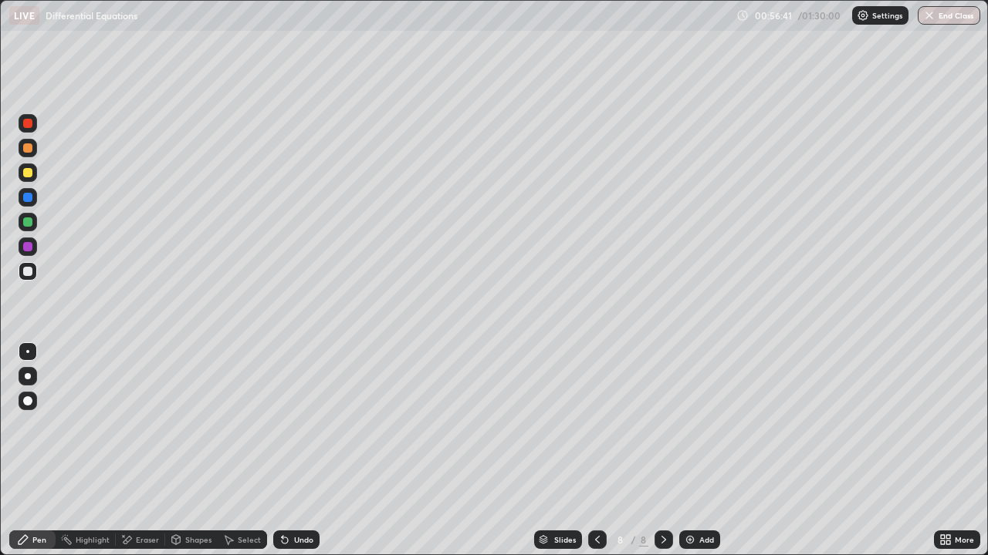
click at [298, 451] on div "Undo" at bounding box center [296, 540] width 46 height 19
click at [299, 451] on div "Undo" at bounding box center [296, 540] width 46 height 19
click at [588, 451] on div at bounding box center [597, 540] width 19 height 19
click at [663, 451] on icon at bounding box center [663, 540] width 5 height 8
click at [690, 451] on img at bounding box center [690, 540] width 12 height 12
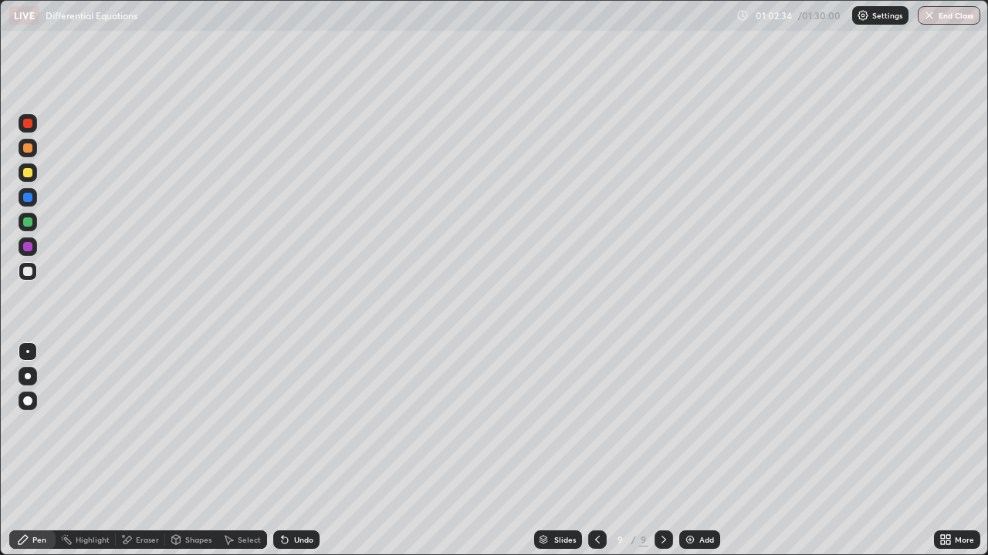
click at [32, 151] on div at bounding box center [27, 148] width 9 height 9
click at [29, 272] on div at bounding box center [27, 271] width 9 height 9
click at [299, 451] on div "Undo" at bounding box center [303, 540] width 19 height 8
click at [300, 451] on div "Undo" at bounding box center [303, 540] width 19 height 8
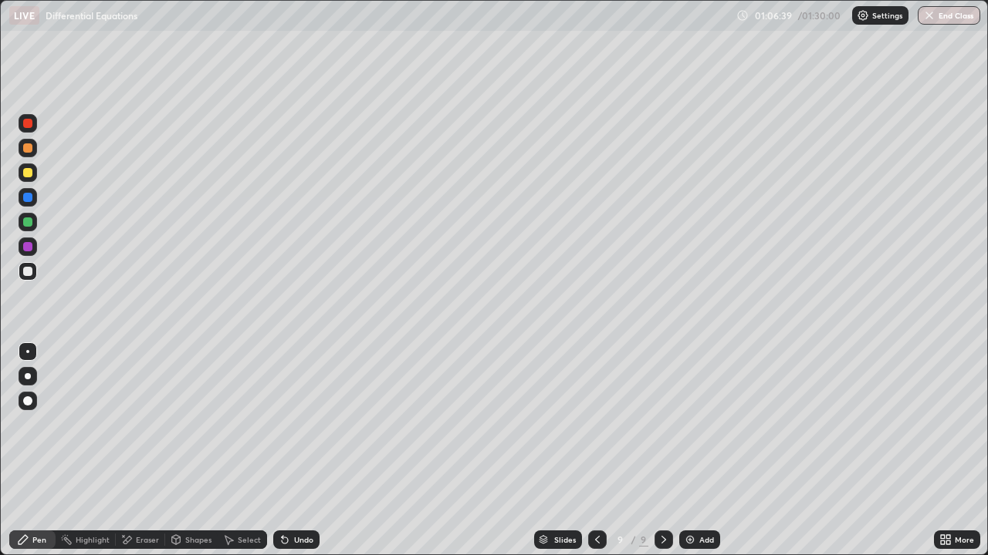
click at [302, 451] on div "Undo" at bounding box center [296, 540] width 46 height 19
click at [309, 451] on div "Undo" at bounding box center [303, 540] width 19 height 8
click at [29, 148] on div at bounding box center [27, 148] width 9 height 9
click at [144, 451] on div "Eraser" at bounding box center [147, 540] width 23 height 8
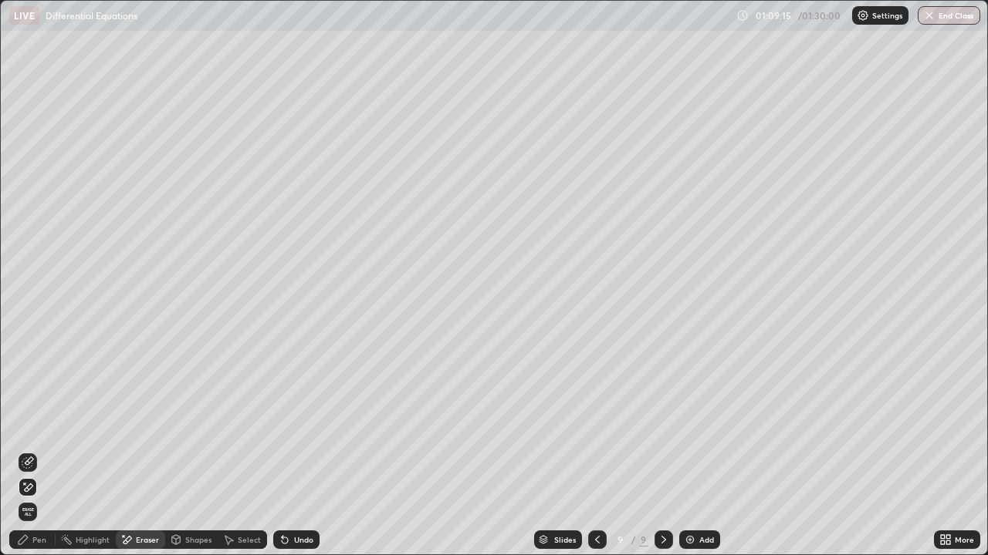
click at [35, 451] on div "Pen" at bounding box center [39, 540] width 14 height 8
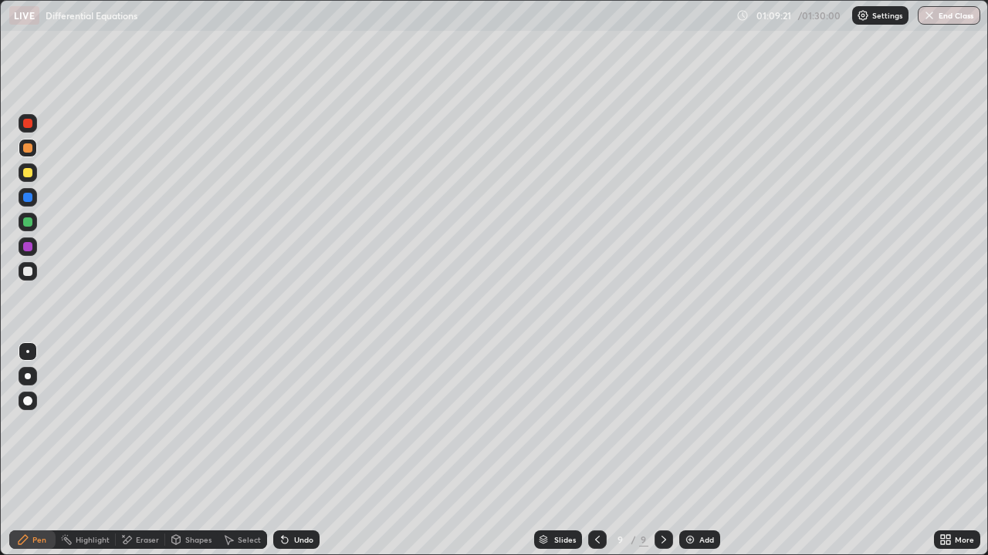
click at [124, 451] on icon at bounding box center [126, 540] width 12 height 13
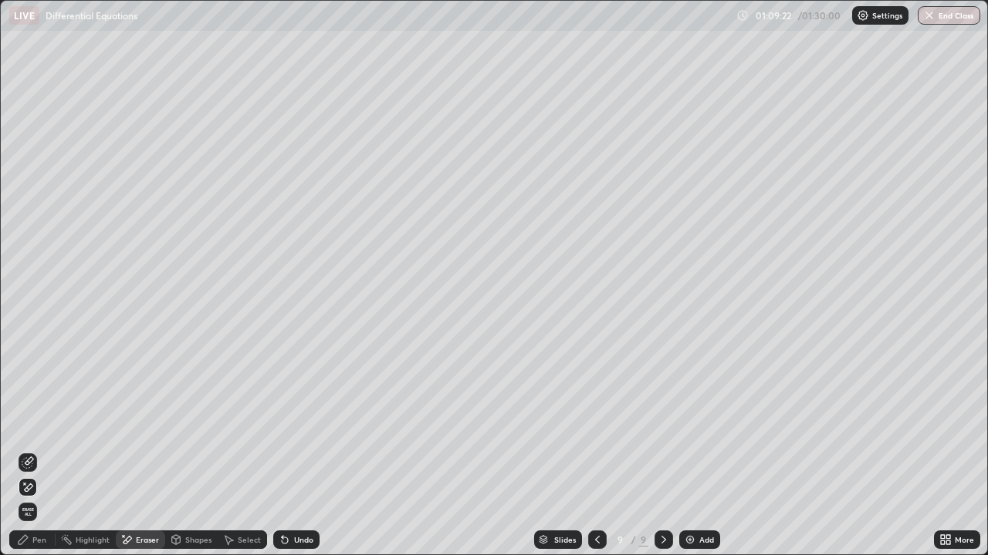
click at [35, 451] on div "Pen" at bounding box center [39, 540] width 14 height 8
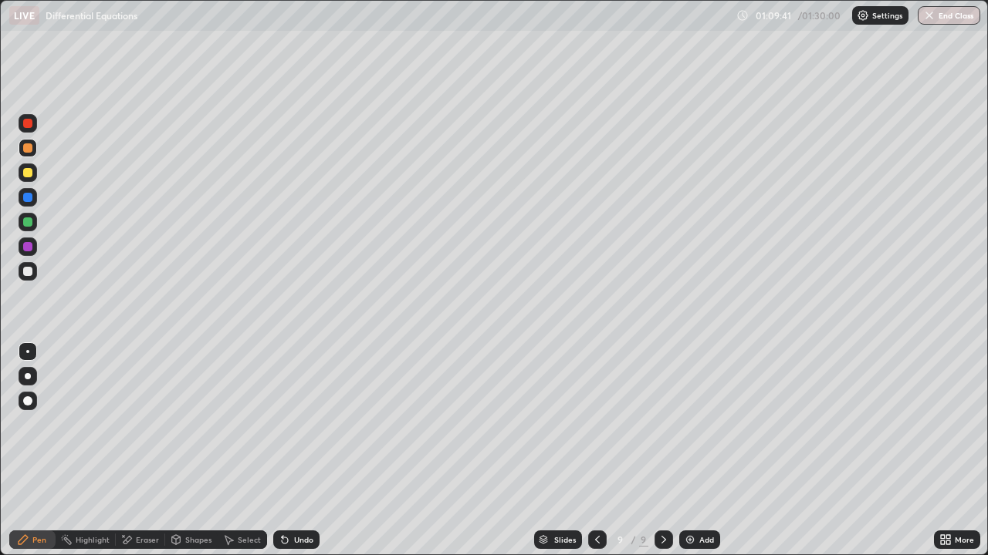
click at [35, 217] on div at bounding box center [28, 222] width 19 height 19
click at [708, 451] on div "Add" at bounding box center [706, 540] width 15 height 8
click at [31, 149] on div at bounding box center [27, 148] width 9 height 9
click at [28, 274] on div at bounding box center [27, 271] width 9 height 9
click at [140, 451] on div "Eraser" at bounding box center [147, 540] width 23 height 8
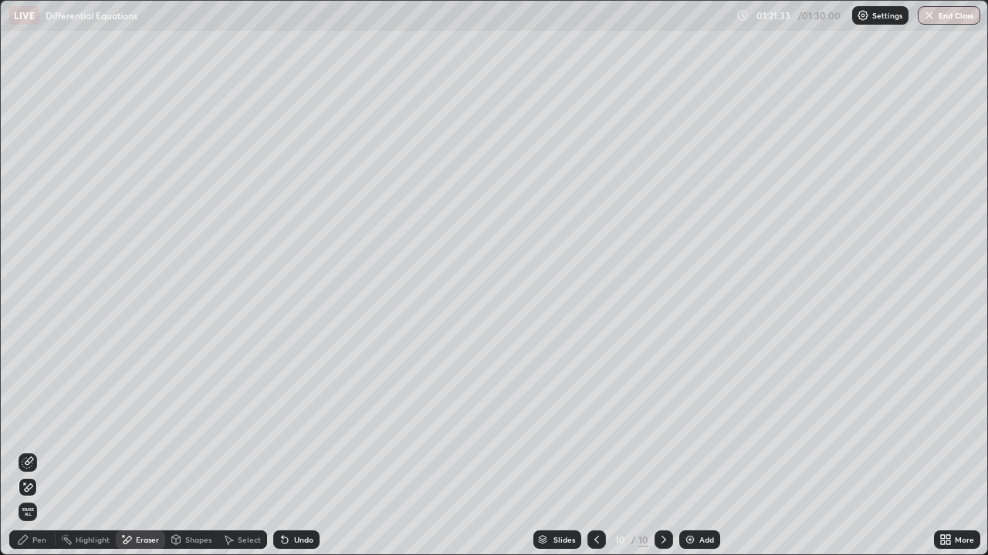
click at [39, 451] on div "Pen" at bounding box center [32, 540] width 46 height 19
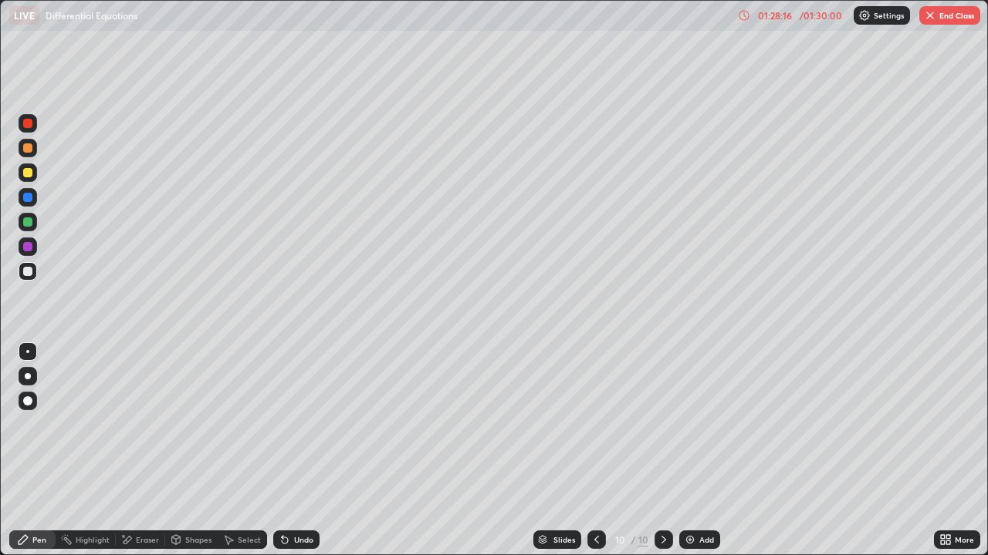
click at [945, 11] on button "End Class" at bounding box center [949, 15] width 61 height 19
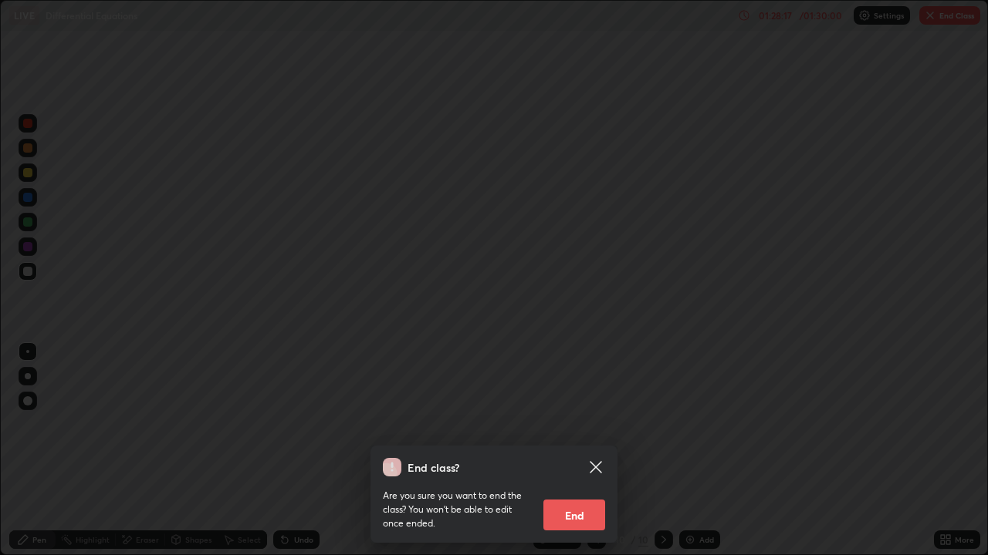
click at [584, 451] on button "End" at bounding box center [574, 515] width 62 height 31
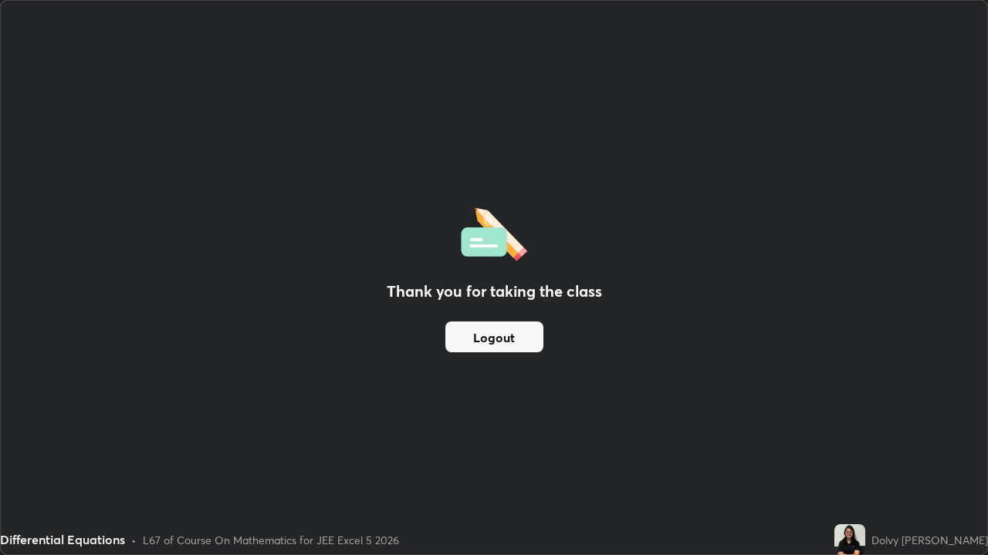
click at [524, 335] on button "Logout" at bounding box center [494, 337] width 98 height 31
